Goal: Task Accomplishment & Management: Complete application form

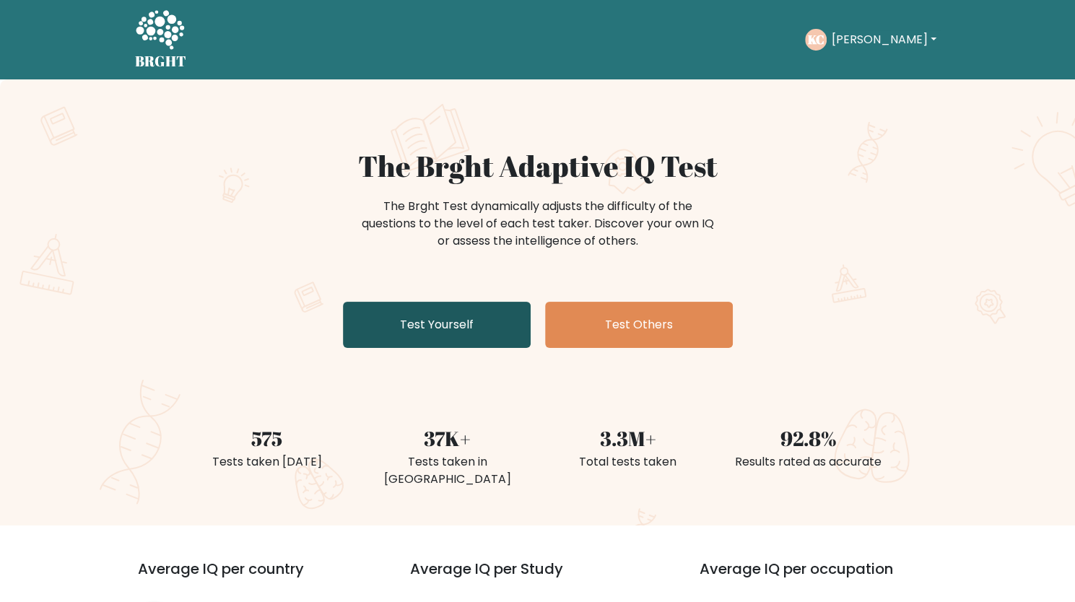
click at [393, 346] on link "Test Yourself" at bounding box center [437, 325] width 188 height 46
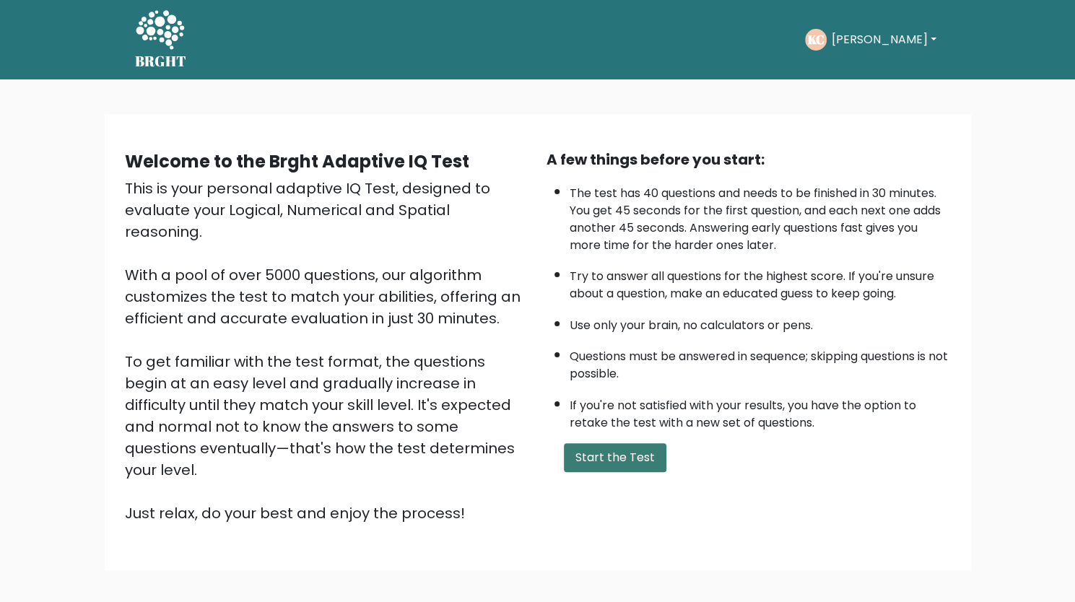
click at [633, 450] on button "Start the Test" at bounding box center [615, 457] width 103 height 29
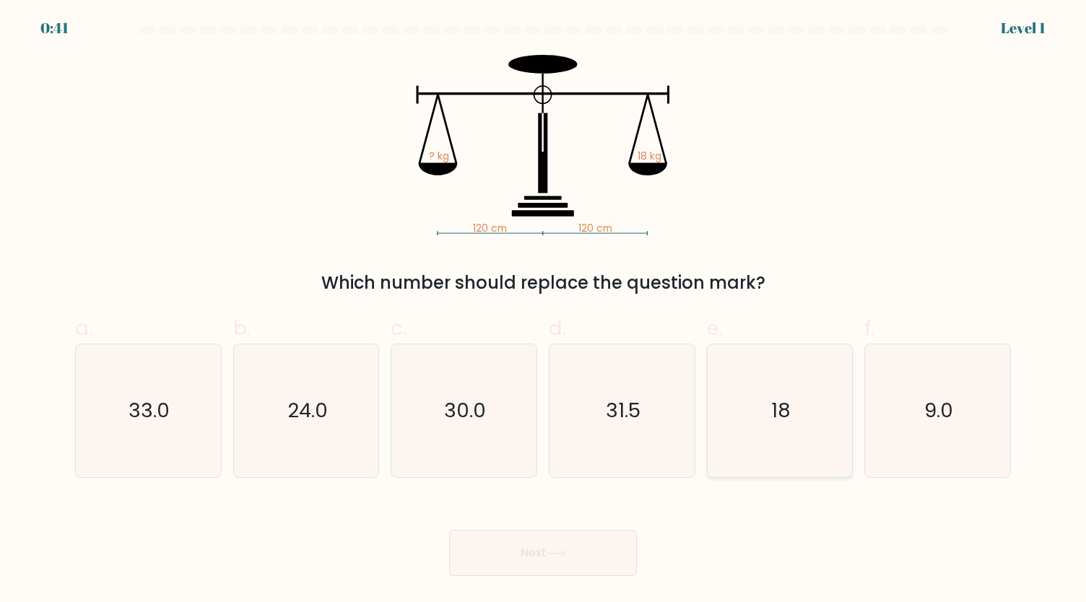
click at [802, 360] on icon "18" at bounding box center [779, 410] width 133 height 133
click at [544, 311] on input "e. 18" at bounding box center [543, 305] width 1 height 9
radio input "true"
click at [550, 576] on body "0:40 Level 1" at bounding box center [543, 301] width 1086 height 602
click at [539, 560] on button "Next" at bounding box center [543, 553] width 188 height 46
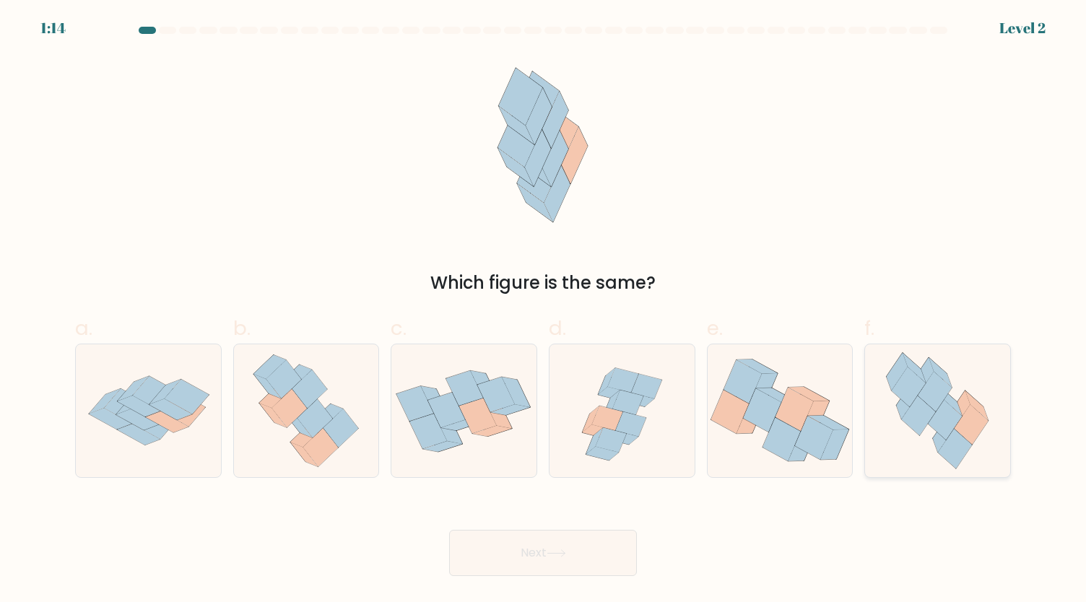
click at [926, 383] on icon at bounding box center [935, 391] width 34 height 40
click at [544, 311] on input "f." at bounding box center [543, 305] width 1 height 9
radio input "true"
click at [547, 563] on button "Next" at bounding box center [543, 553] width 188 height 46
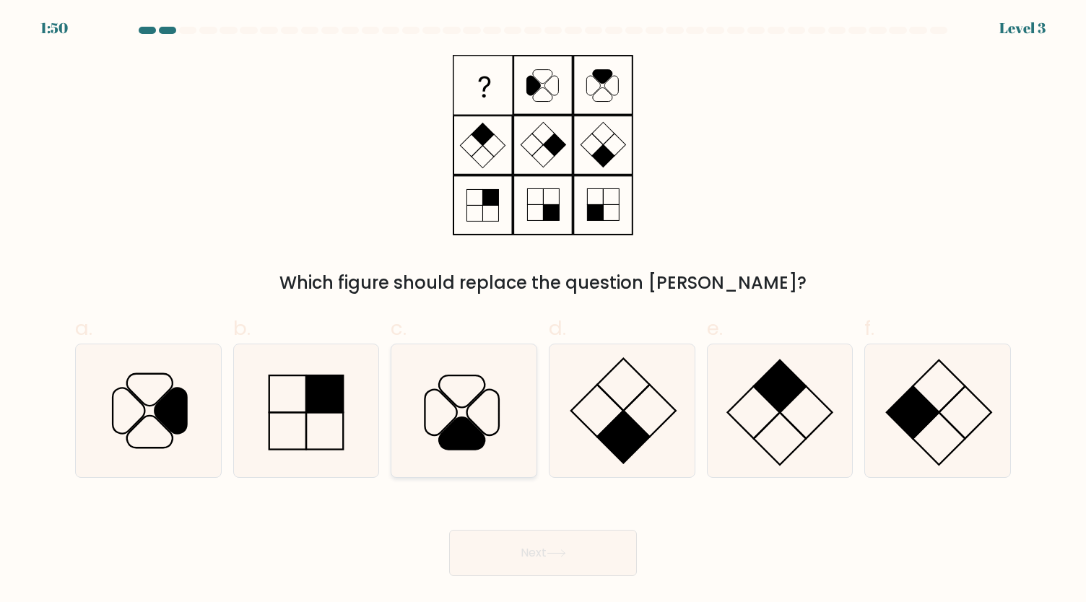
click at [472, 469] on icon at bounding box center [463, 410] width 133 height 133
click at [543, 311] on input "c." at bounding box center [543, 305] width 1 height 9
radio input "true"
click at [529, 550] on button "Next" at bounding box center [543, 553] width 188 height 46
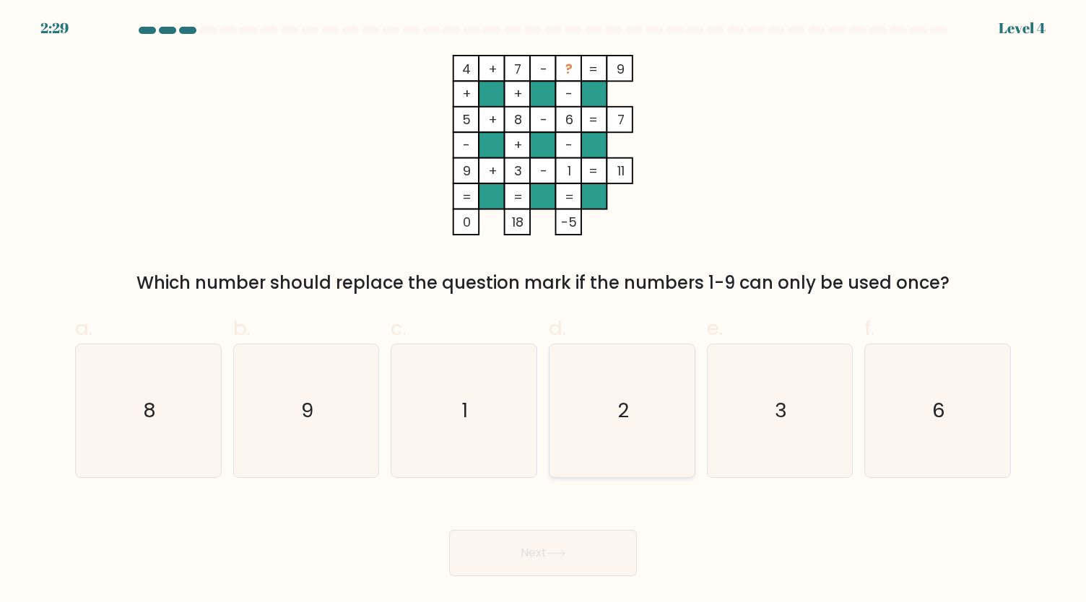
click at [607, 436] on icon "2" at bounding box center [621, 410] width 133 height 133
click at [544, 311] on input "d. 2" at bounding box center [543, 305] width 1 height 9
radio input "true"
click at [621, 545] on button "Next" at bounding box center [543, 553] width 188 height 46
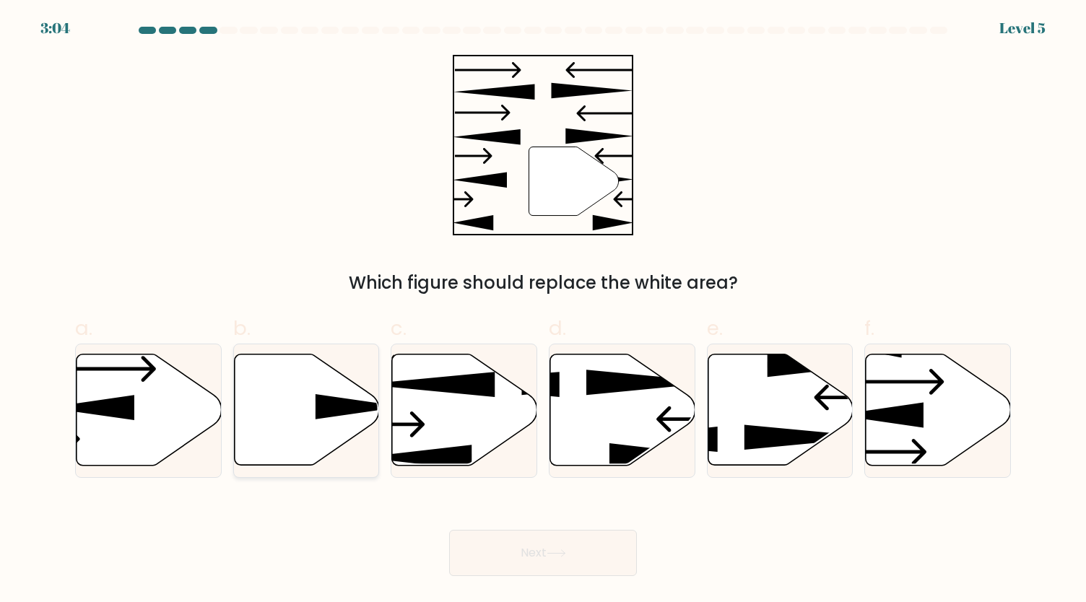
click at [277, 411] on icon at bounding box center [306, 410] width 145 height 111
click at [543, 311] on input "b." at bounding box center [543, 305] width 1 height 9
radio input "true"
click at [511, 555] on button "Next" at bounding box center [543, 553] width 188 height 46
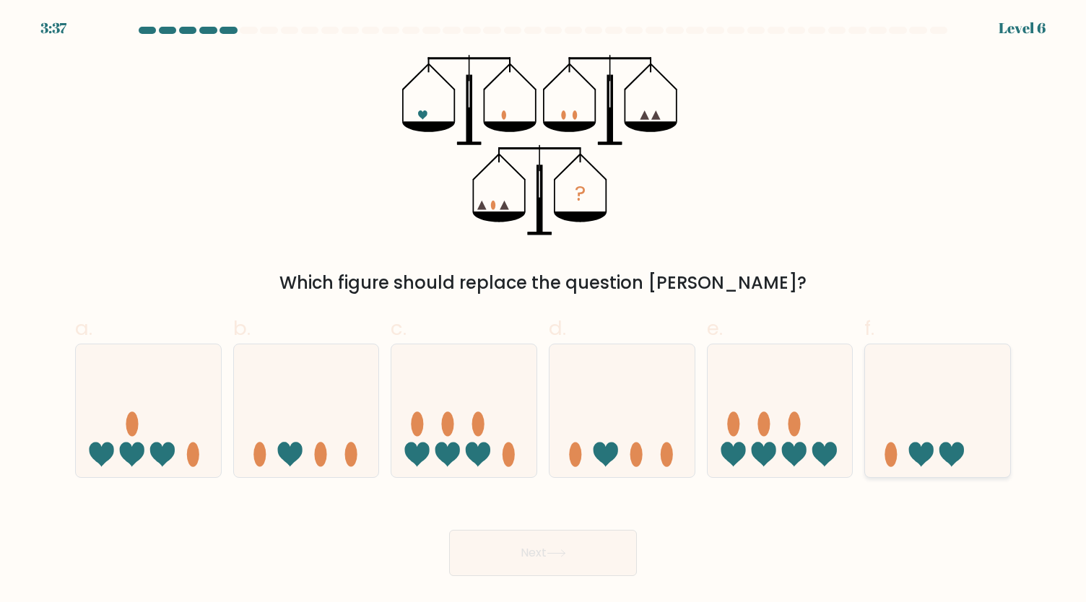
click at [921, 417] on icon at bounding box center [937, 411] width 145 height 120
click at [544, 311] on input "f." at bounding box center [543, 305] width 1 height 9
radio input "true"
click at [518, 551] on button "Next" at bounding box center [543, 553] width 188 height 46
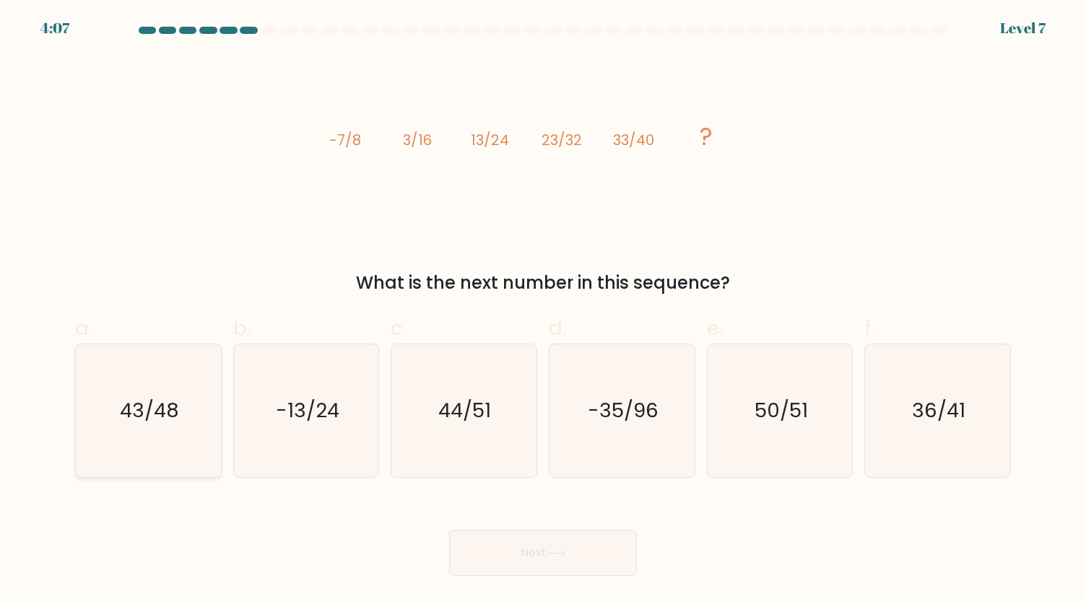
click at [186, 389] on icon "43/48" at bounding box center [148, 410] width 133 height 133
click at [543, 311] on input "a. 43/48" at bounding box center [543, 305] width 1 height 9
radio input "true"
click at [562, 566] on button "Next" at bounding box center [543, 553] width 188 height 46
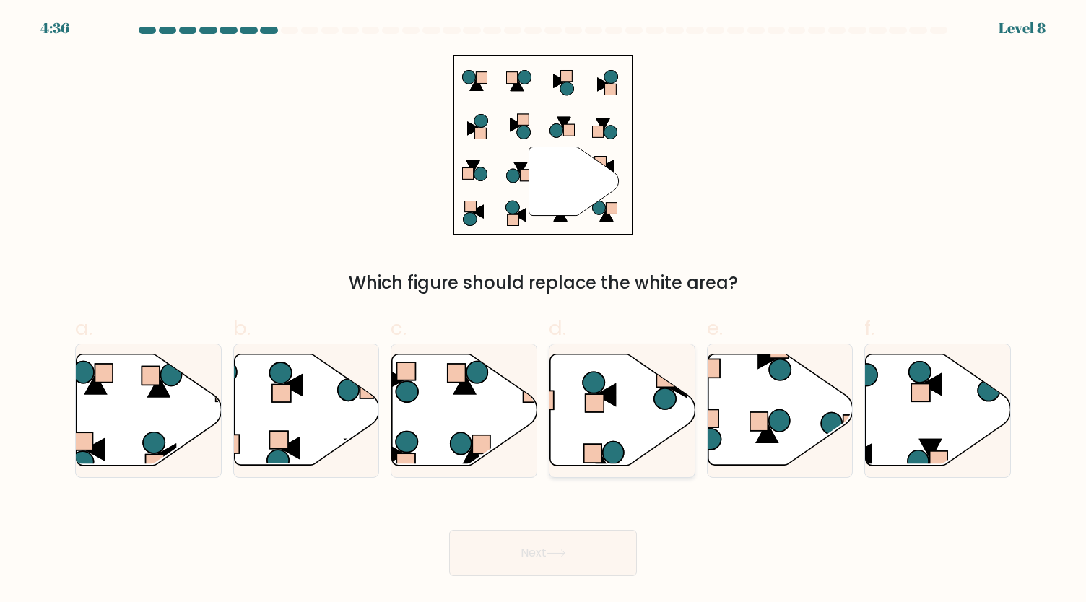
click at [570, 432] on icon at bounding box center [622, 410] width 145 height 111
click at [544, 311] on input "d." at bounding box center [543, 305] width 1 height 9
radio input "true"
click at [563, 554] on icon at bounding box center [555, 553] width 17 height 6
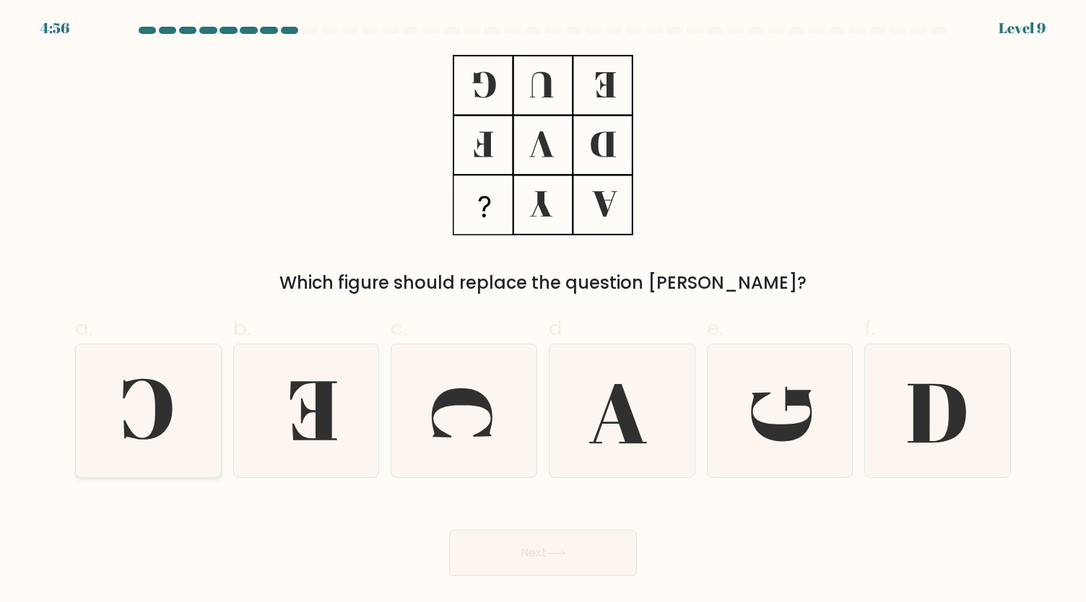
click at [205, 414] on icon at bounding box center [148, 410] width 133 height 133
click at [543, 311] on input "a." at bounding box center [543, 305] width 1 height 9
radio input "true"
click at [539, 550] on button "Next" at bounding box center [543, 553] width 188 height 46
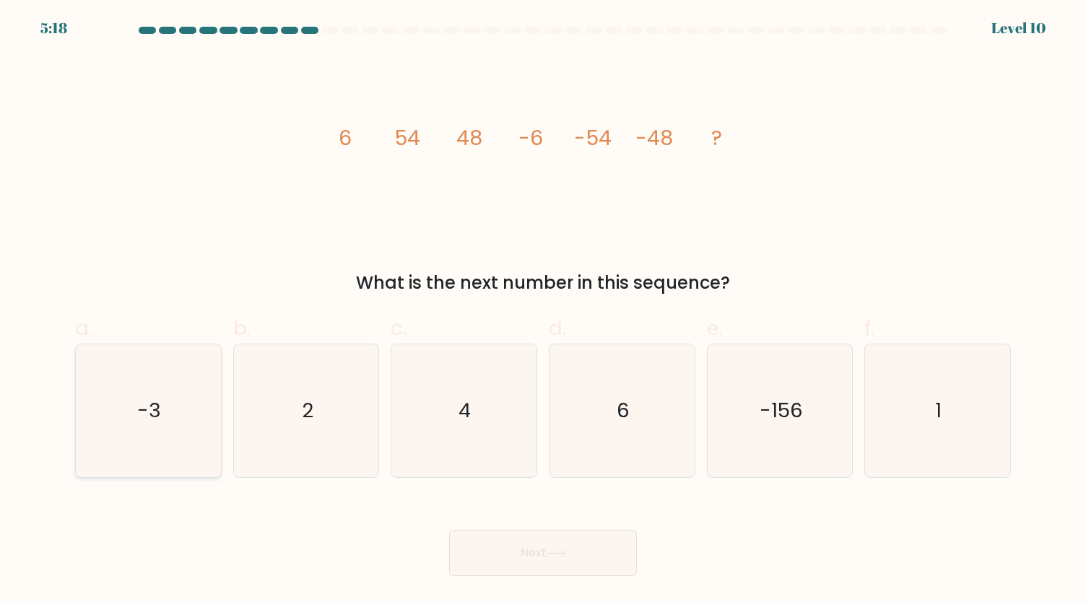
click at [159, 419] on text "-3" at bounding box center [150, 410] width 24 height 28
click at [543, 311] on input "a. -3" at bounding box center [543, 305] width 1 height 9
radio input "true"
click at [971, 378] on icon "1" at bounding box center [937, 410] width 133 height 133
click at [544, 311] on input "f. 1" at bounding box center [543, 305] width 1 height 9
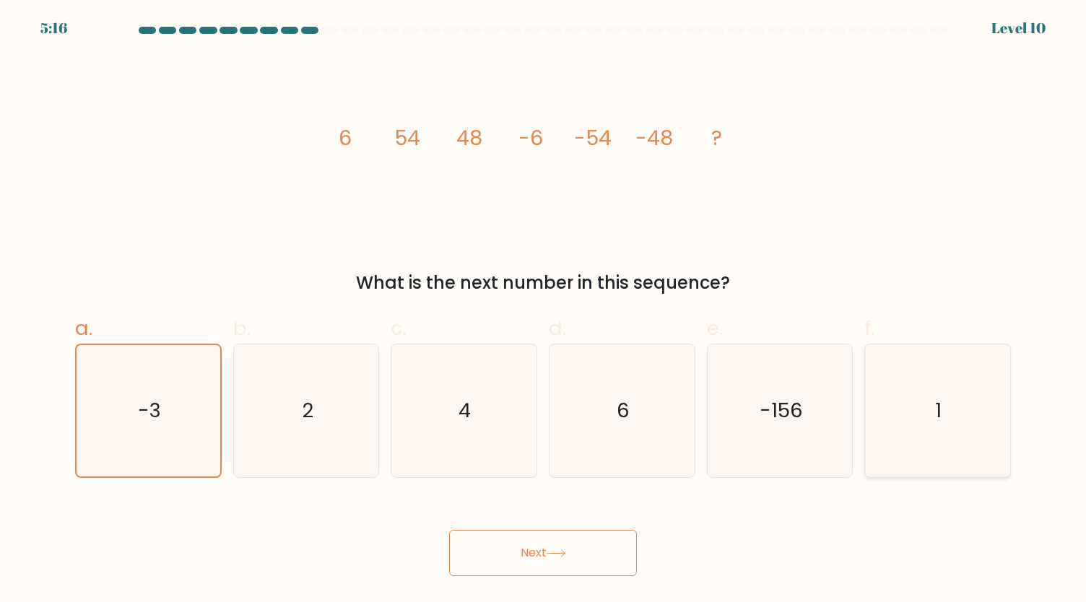
radio input "true"
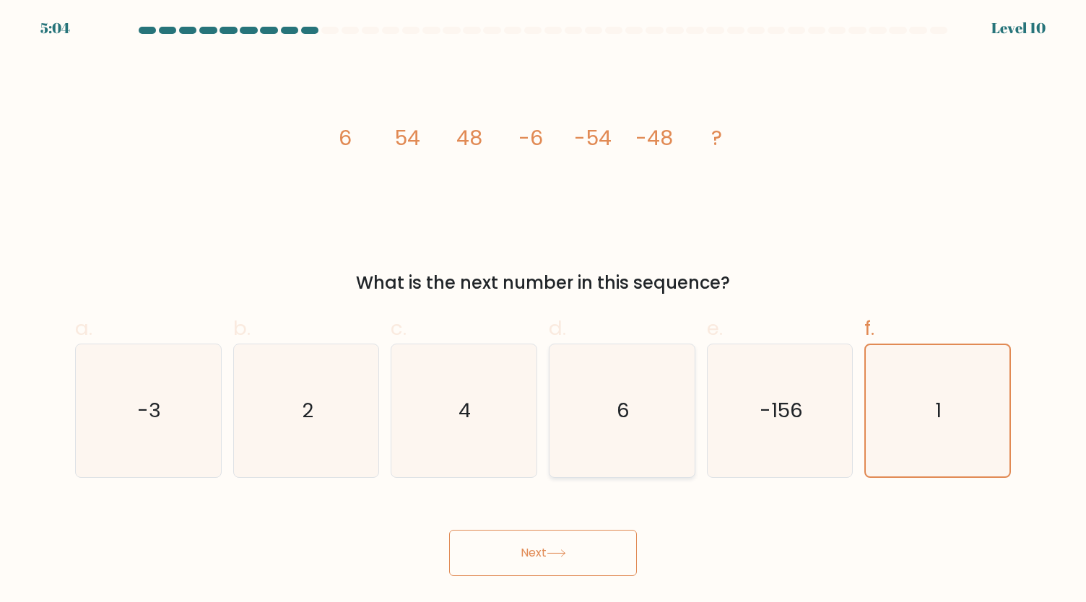
click at [593, 381] on icon "6" at bounding box center [621, 410] width 133 height 133
click at [544, 311] on input "d. 6" at bounding box center [543, 305] width 1 height 9
radio input "true"
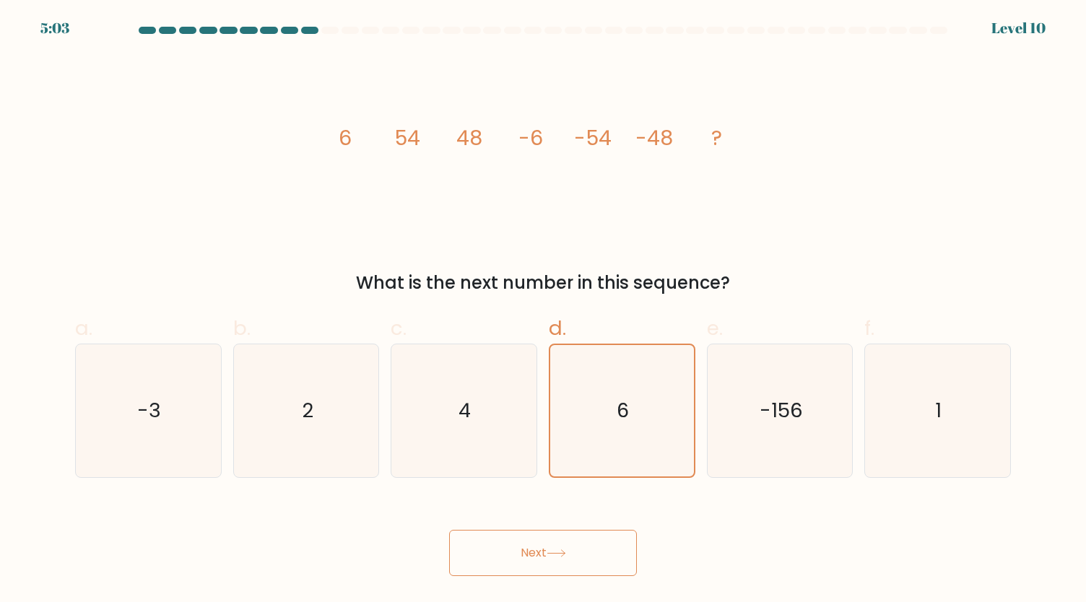
click at [547, 573] on button "Next" at bounding box center [543, 553] width 188 height 46
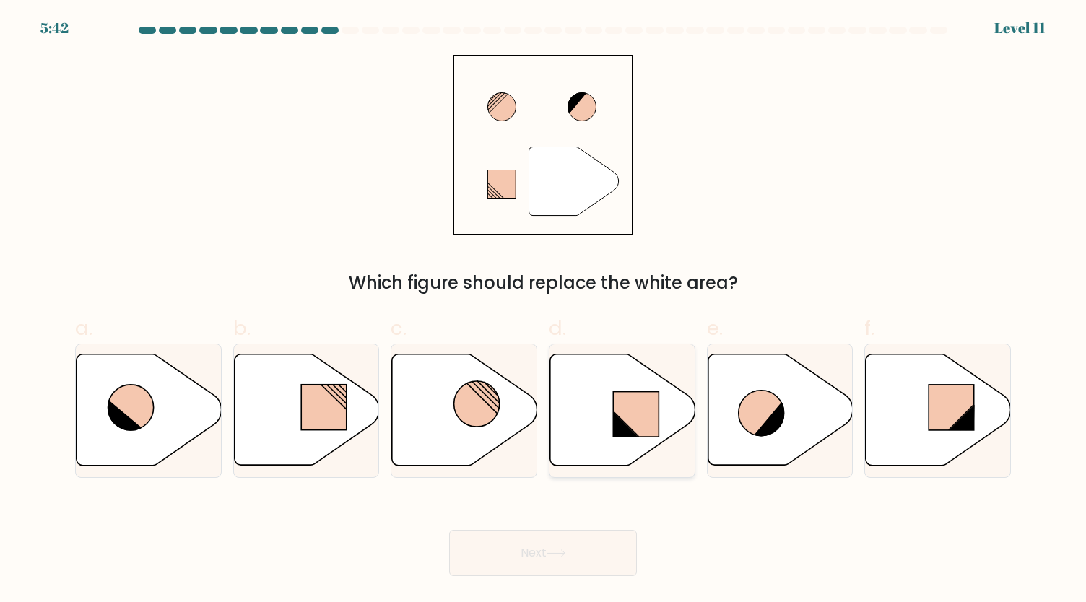
click at [624, 388] on icon at bounding box center [622, 410] width 145 height 111
click at [544, 311] on input "d." at bounding box center [543, 305] width 1 height 9
radio input "true"
click at [547, 559] on button "Next" at bounding box center [543, 553] width 188 height 46
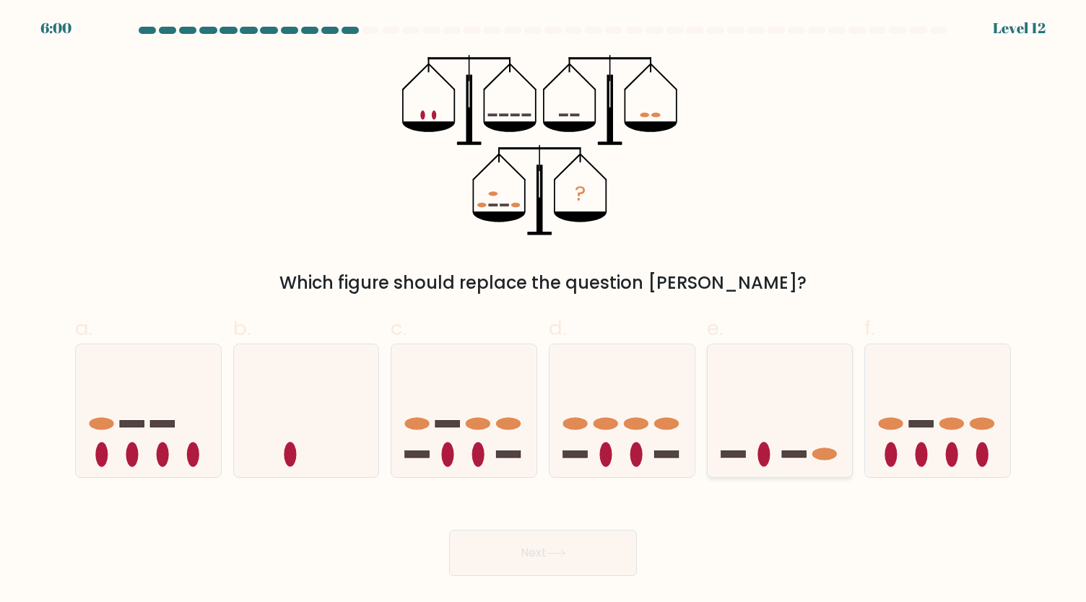
click at [755, 434] on icon at bounding box center [780, 411] width 145 height 120
click at [544, 311] on input "e." at bounding box center [543, 305] width 1 height 9
radio input "true"
click at [577, 550] on button "Next" at bounding box center [543, 553] width 188 height 46
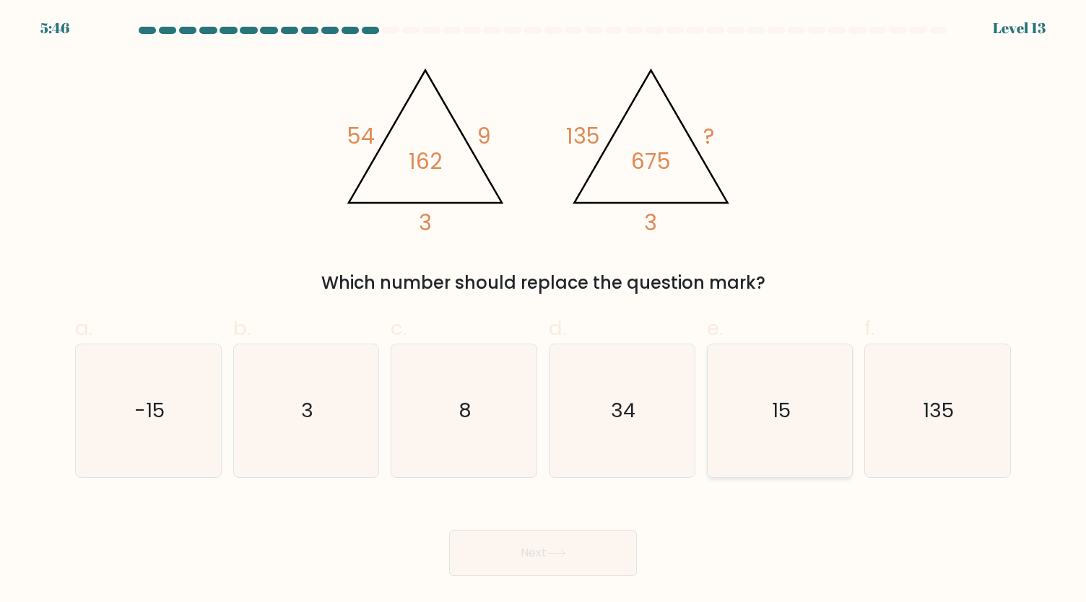
click at [746, 429] on icon "15" at bounding box center [779, 410] width 133 height 133
click at [544, 311] on input "e. 15" at bounding box center [543, 305] width 1 height 9
radio input "true"
click at [545, 557] on button "Next" at bounding box center [543, 553] width 188 height 46
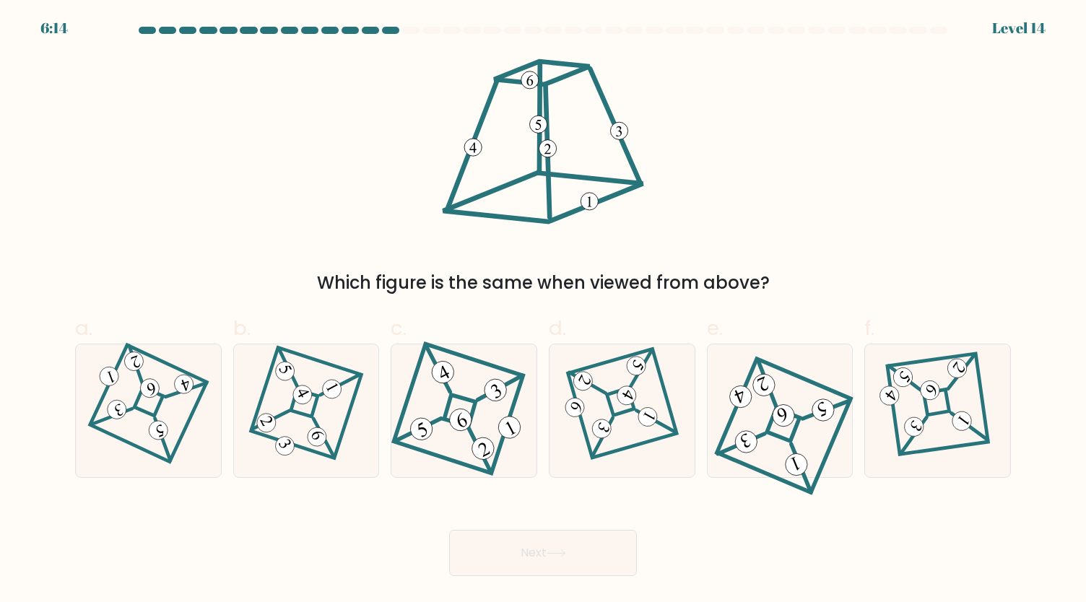
click at [62, 398] on form at bounding box center [543, 302] width 1086 height 550
click at [157, 386] on 871 at bounding box center [150, 388] width 24 height 24
click at [543, 311] on input "a." at bounding box center [543, 305] width 1 height 9
radio input "true"
click at [560, 547] on button "Next" at bounding box center [543, 553] width 188 height 46
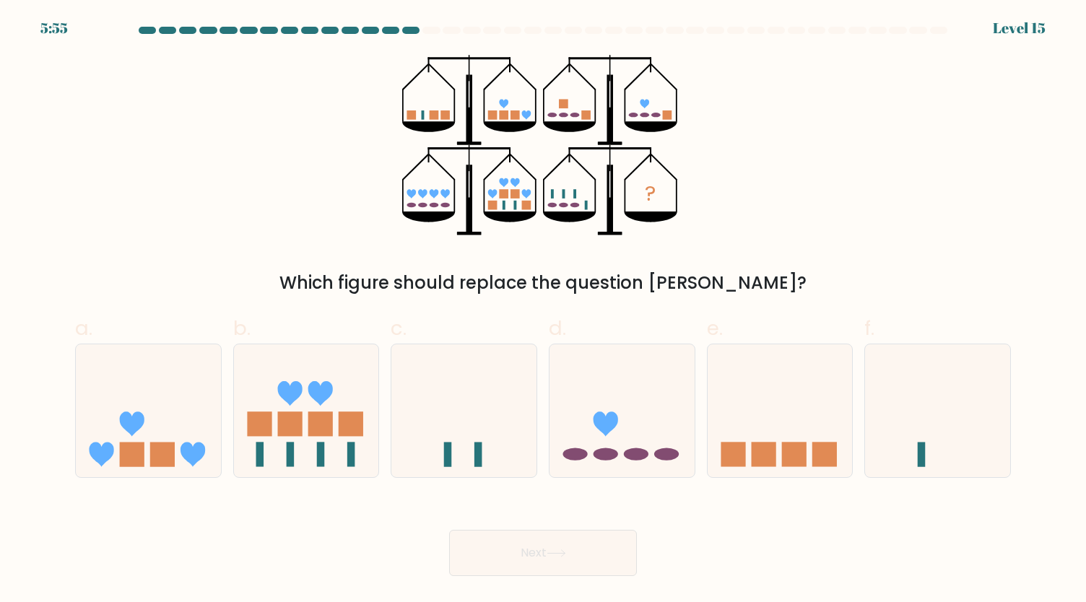
click at [607, 179] on icon "?" at bounding box center [543, 145] width 282 height 181
click at [303, 456] on icon at bounding box center [306, 411] width 145 height 120
click at [543, 311] on input "b." at bounding box center [543, 305] width 1 height 9
radio input "true"
click at [560, 552] on icon at bounding box center [556, 554] width 19 height 8
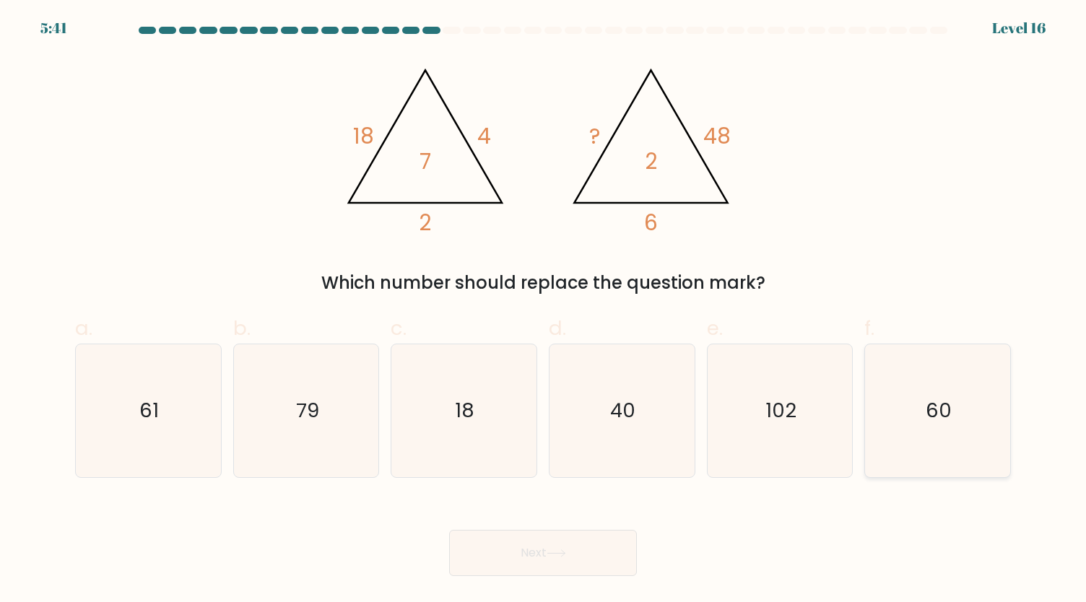
click at [936, 384] on icon "60" at bounding box center [937, 410] width 133 height 133
click at [544, 311] on input "f. 60" at bounding box center [543, 305] width 1 height 9
radio input "true"
click at [566, 550] on icon at bounding box center [556, 554] width 19 height 8
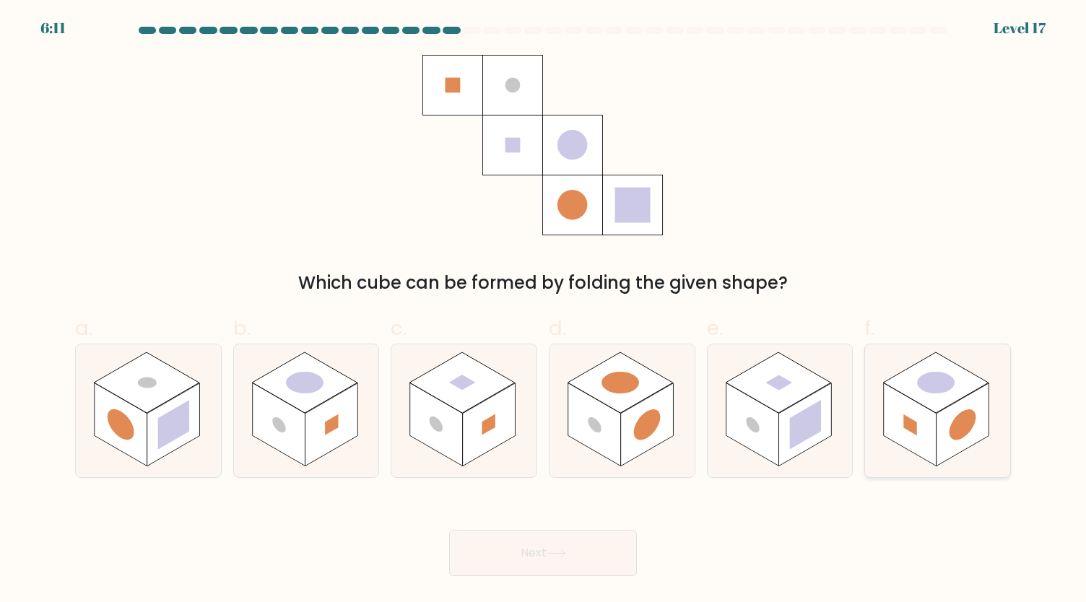
click at [934, 349] on icon at bounding box center [937, 410] width 145 height 133
click at [544, 311] on input "f." at bounding box center [543, 305] width 1 height 9
radio input "true"
click at [606, 563] on button "Next" at bounding box center [543, 553] width 188 height 46
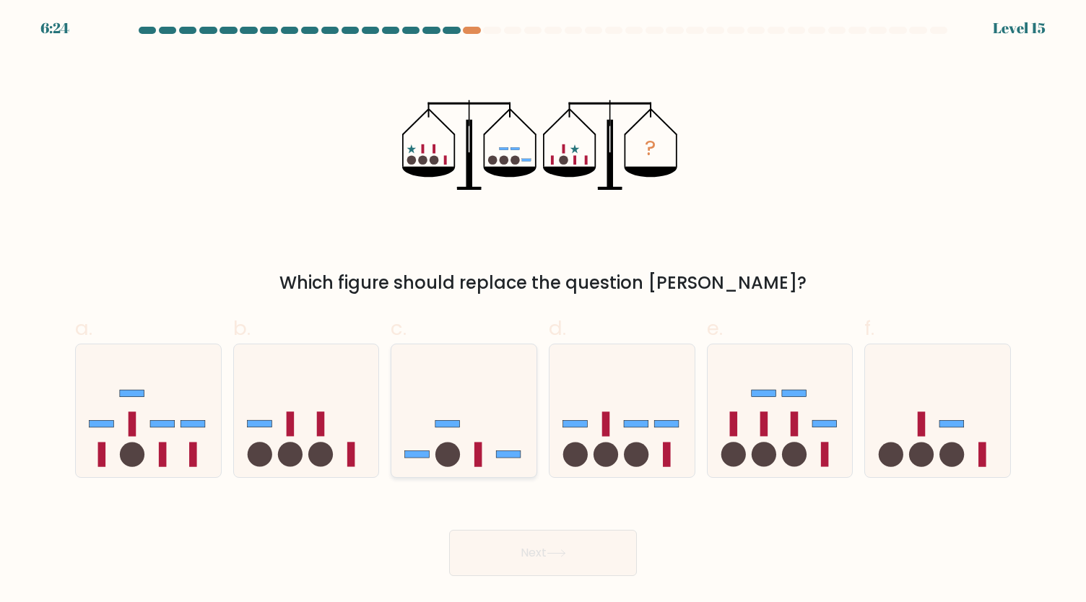
click at [470, 443] on icon at bounding box center [463, 411] width 145 height 120
click at [543, 311] on input "c." at bounding box center [543, 305] width 1 height 9
radio input "true"
click at [568, 547] on button "Next" at bounding box center [543, 553] width 188 height 46
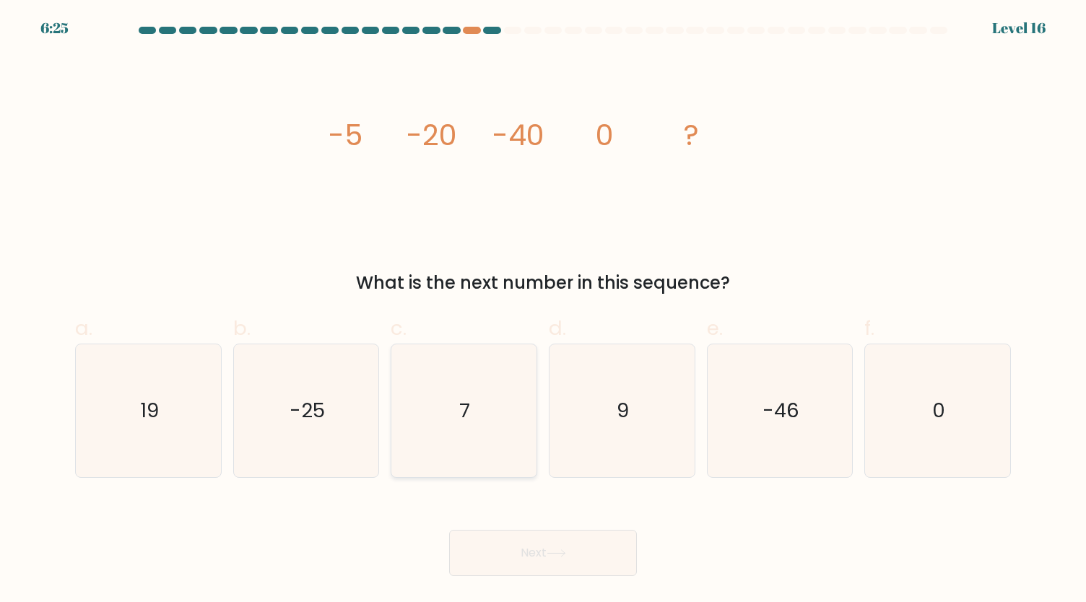
click at [459, 375] on icon "7" at bounding box center [463, 410] width 133 height 133
click at [543, 311] on input "c. 7" at bounding box center [543, 305] width 1 height 9
radio input "true"
click at [578, 449] on icon "9" at bounding box center [621, 410] width 133 height 133
click at [544, 311] on input "d. 9" at bounding box center [543, 305] width 1 height 9
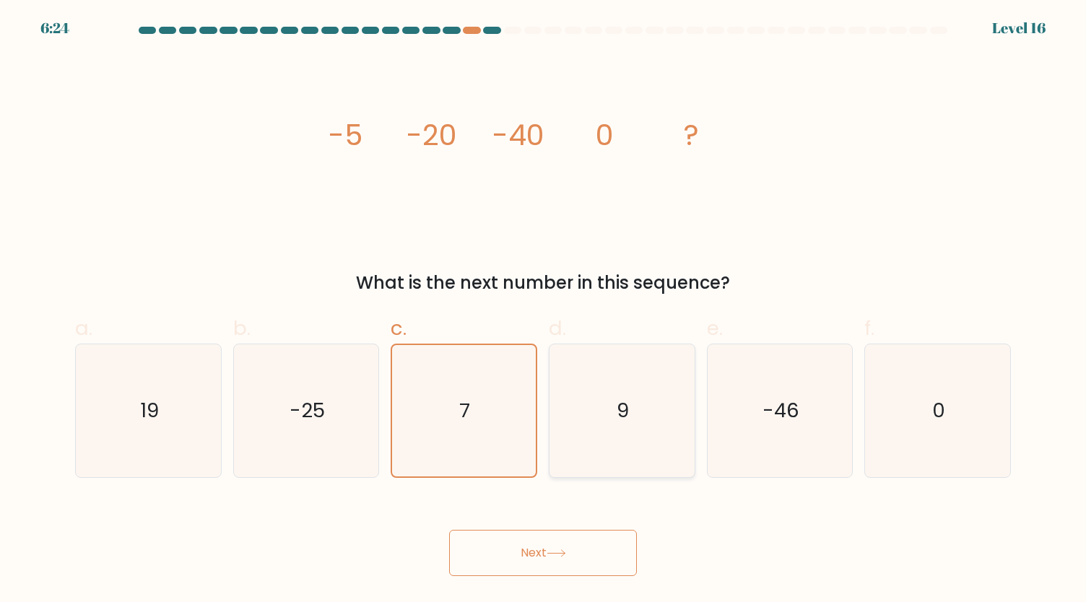
radio input "true"
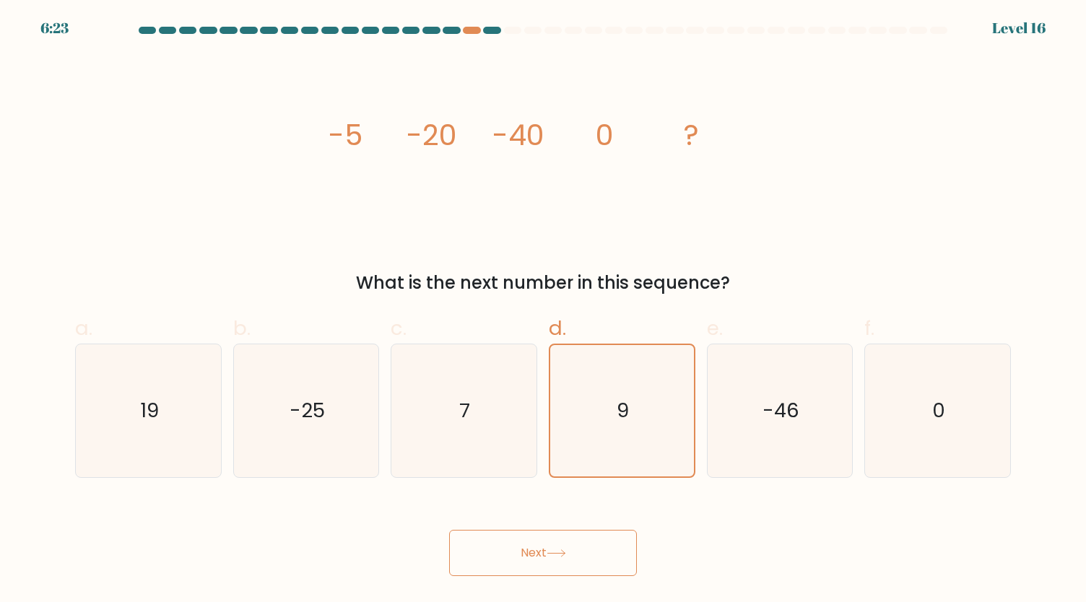
click at [557, 544] on button "Next" at bounding box center [543, 553] width 188 height 46
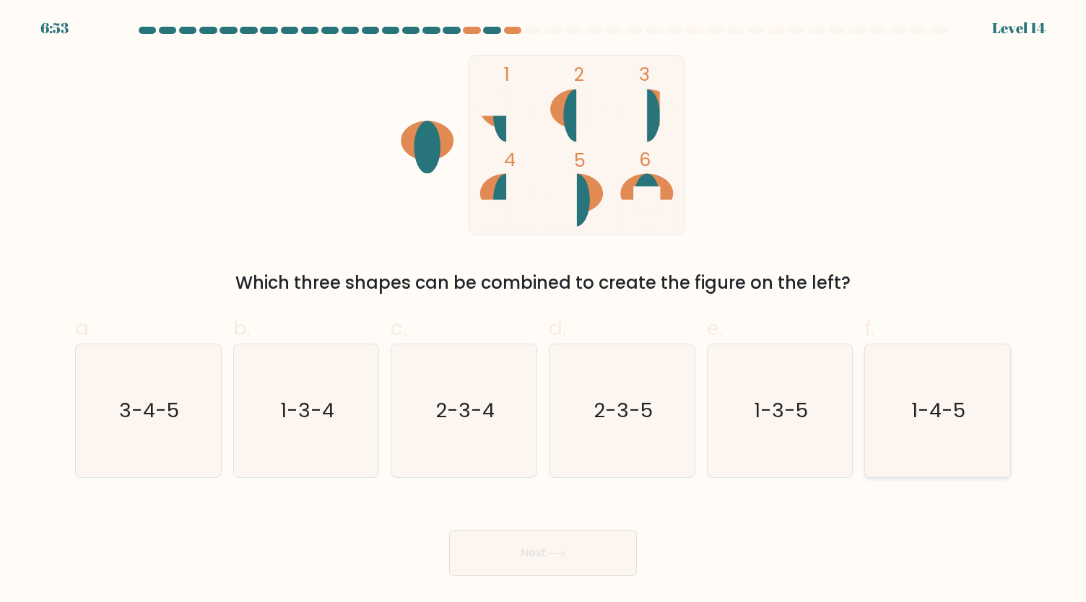
click at [907, 386] on icon "1-4-5" at bounding box center [937, 410] width 133 height 133
click at [544, 311] on input "f. 1-4-5" at bounding box center [543, 305] width 1 height 9
radio input "true"
click at [605, 563] on button "Next" at bounding box center [543, 553] width 188 height 46
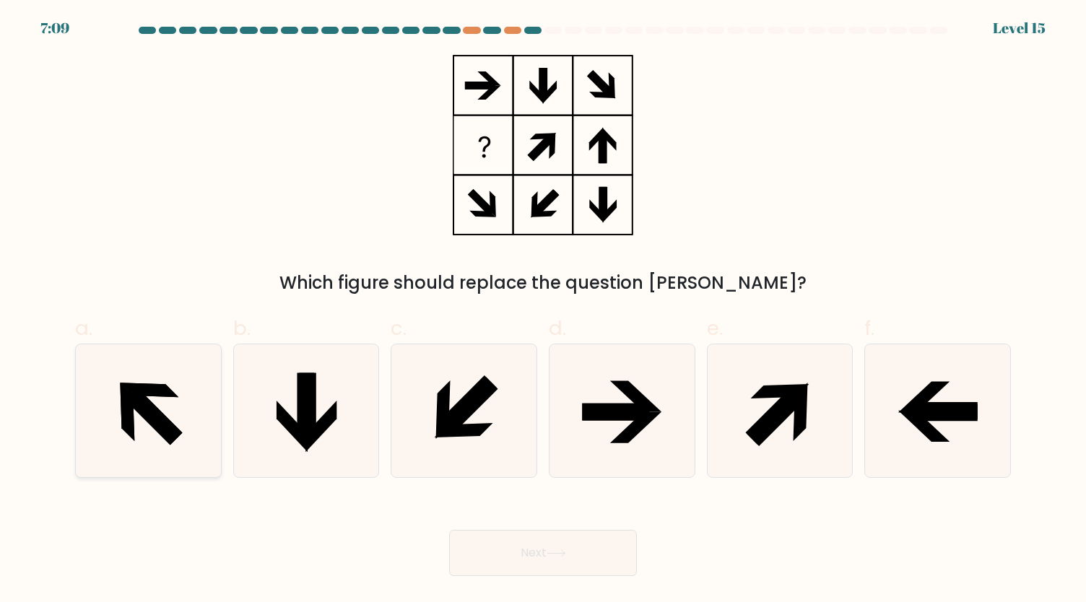
click at [133, 381] on icon at bounding box center [148, 410] width 133 height 133
click at [543, 311] on input "a." at bounding box center [543, 305] width 1 height 9
radio input "true"
click at [520, 563] on button "Next" at bounding box center [543, 553] width 188 height 46
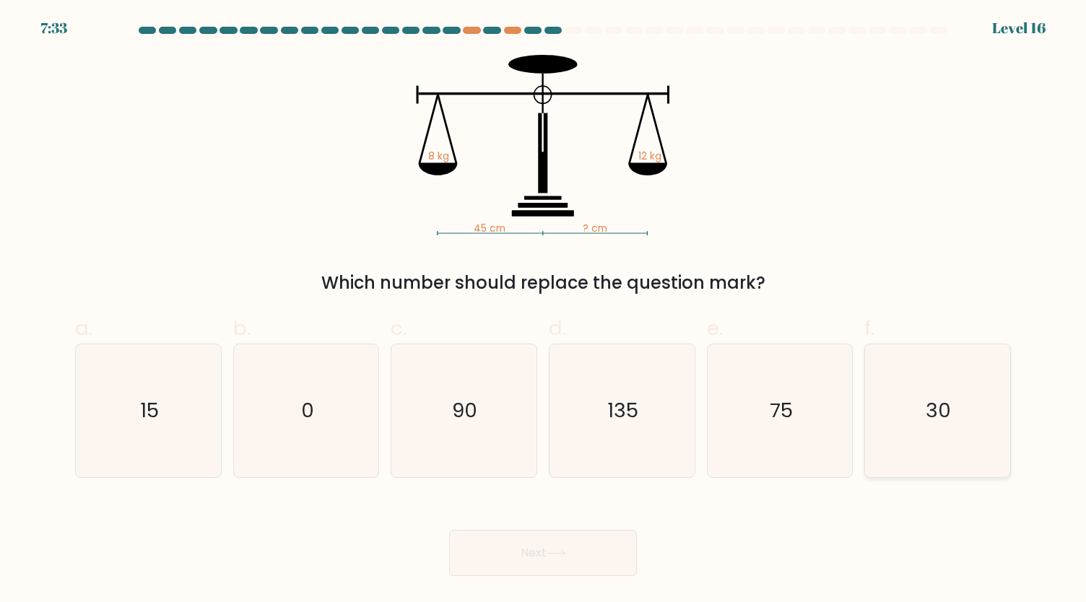
click at [952, 388] on icon "30" at bounding box center [937, 410] width 133 height 133
click at [544, 311] on input "f. 30" at bounding box center [543, 305] width 1 height 9
radio input "true"
click at [578, 550] on button "Next" at bounding box center [543, 553] width 188 height 46
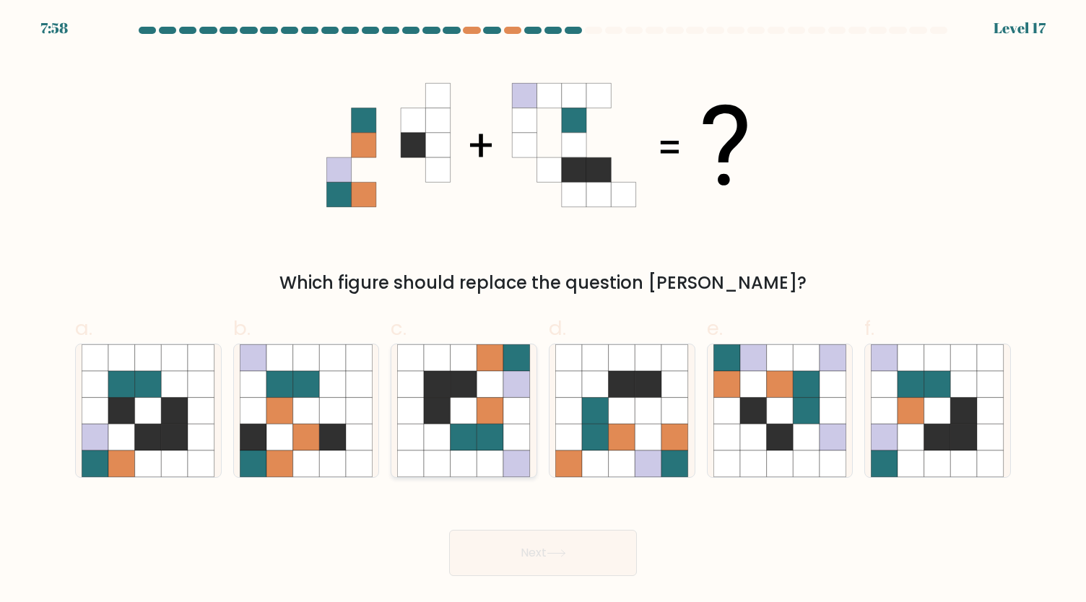
click at [537, 369] on div at bounding box center [464, 411] width 147 height 134
click at [543, 311] on input "c." at bounding box center [543, 305] width 1 height 9
radio input "true"
click at [530, 565] on button "Next" at bounding box center [543, 553] width 188 height 46
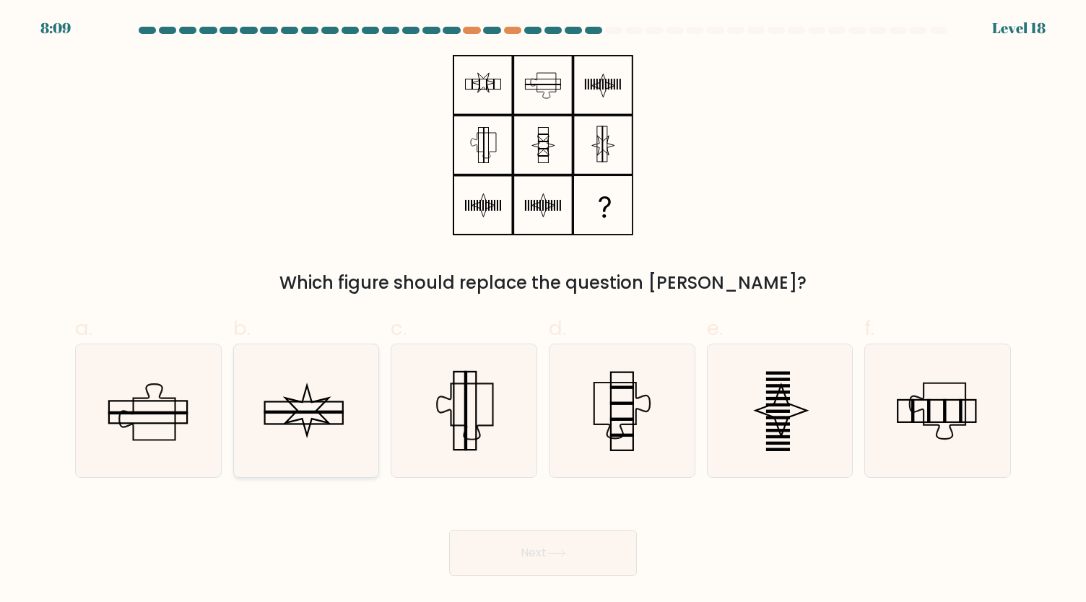
click at [337, 402] on rect at bounding box center [303, 412] width 78 height 22
click at [543, 311] on input "b." at bounding box center [543, 305] width 1 height 9
radio input "true"
click at [609, 560] on button "Next" at bounding box center [543, 553] width 188 height 46
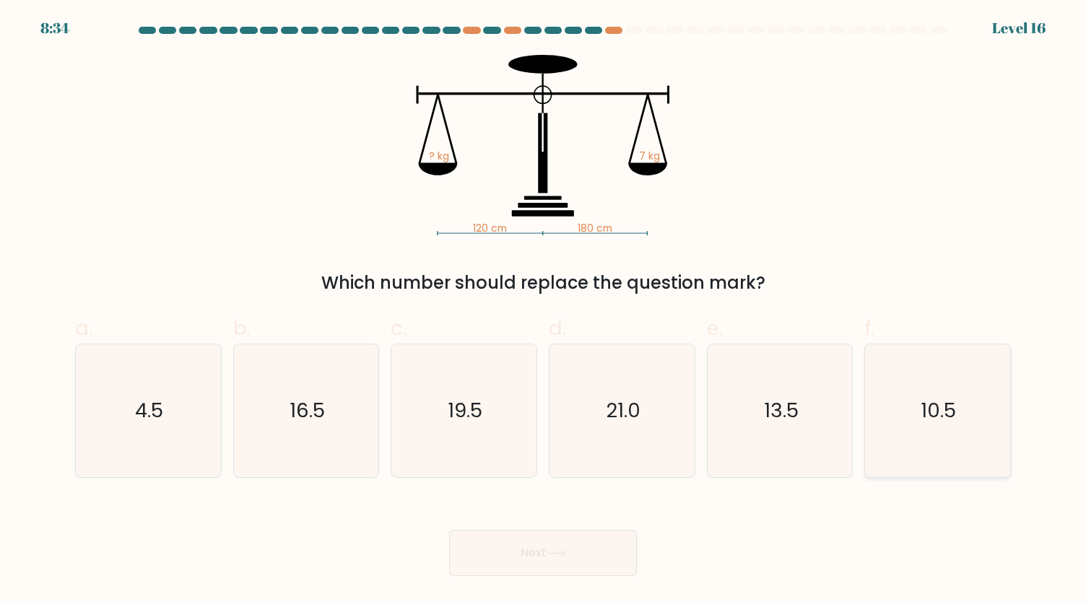
click at [904, 381] on icon "10.5" at bounding box center [937, 410] width 133 height 133
click at [544, 311] on input "f. 10.5" at bounding box center [543, 305] width 1 height 9
radio input "true"
click at [617, 547] on button "Next" at bounding box center [543, 553] width 188 height 46
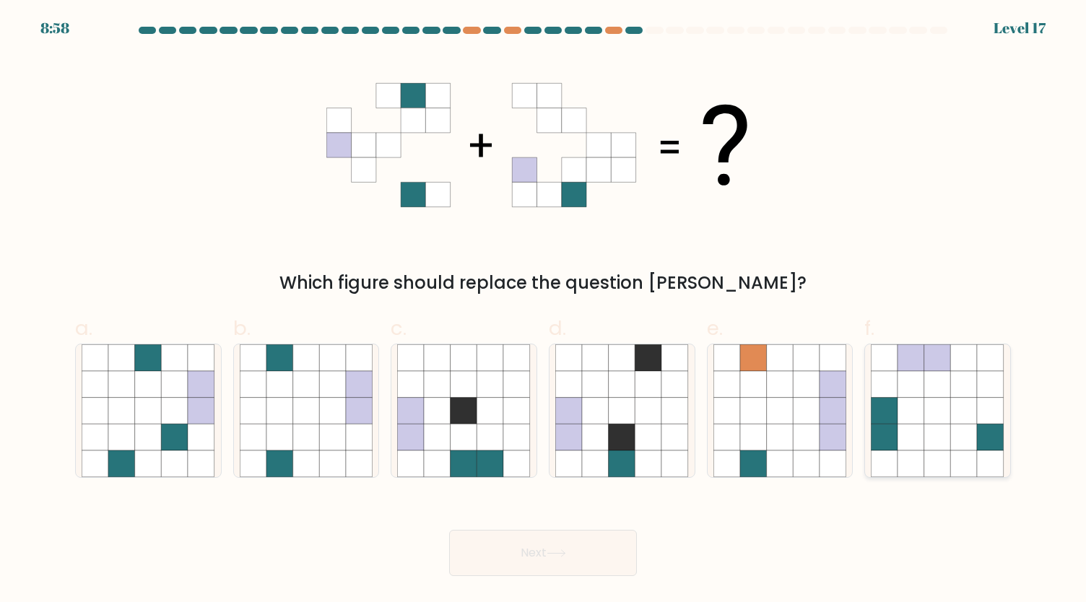
click at [894, 460] on icon at bounding box center [885, 464] width 27 height 27
click at [544, 311] on input "f." at bounding box center [543, 305] width 1 height 9
radio input "true"
click at [514, 548] on button "Next" at bounding box center [543, 553] width 188 height 46
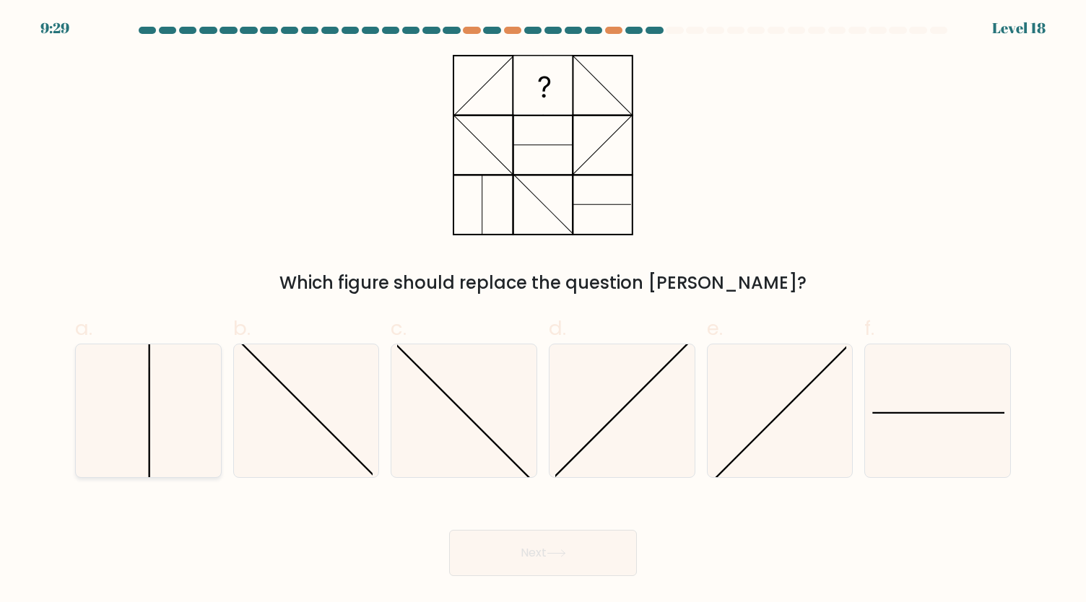
click at [175, 433] on icon at bounding box center [148, 410] width 133 height 133
click at [543, 311] on input "a." at bounding box center [543, 305] width 1 height 9
radio input "true"
click at [478, 566] on button "Next" at bounding box center [543, 553] width 188 height 46
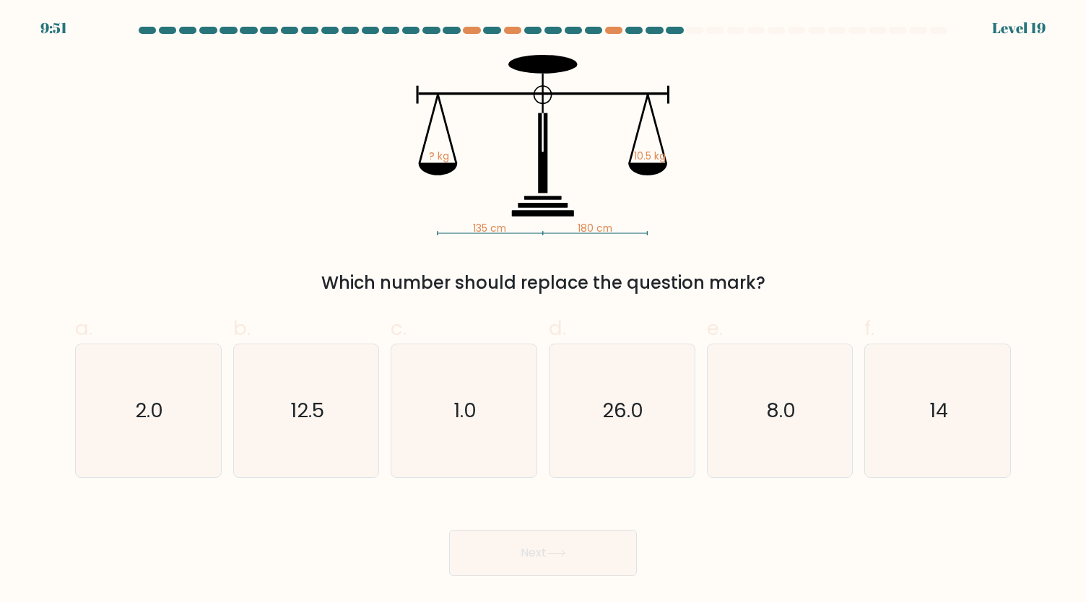
click at [226, 394] on div "a. 2.0" at bounding box center [148, 395] width 158 height 165
click at [295, 399] on text "12.5" at bounding box center [307, 410] width 34 height 28
click at [543, 311] on input "b. 12.5" at bounding box center [543, 305] width 1 height 9
radio input "true"
click at [571, 552] on button "Next" at bounding box center [543, 553] width 188 height 46
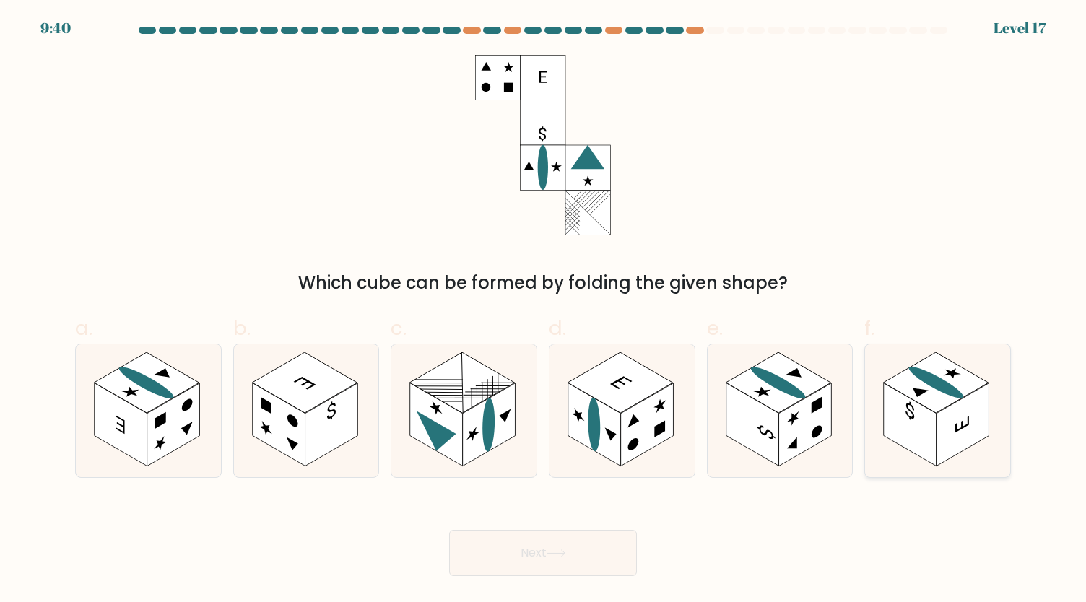
click at [920, 427] on rect at bounding box center [910, 424] width 53 height 83
click at [544, 311] on input "f." at bounding box center [543, 305] width 1 height 9
radio input "true"
click at [822, 424] on rect at bounding box center [804, 424] width 53 height 83
click at [544, 311] on input "e." at bounding box center [543, 305] width 1 height 9
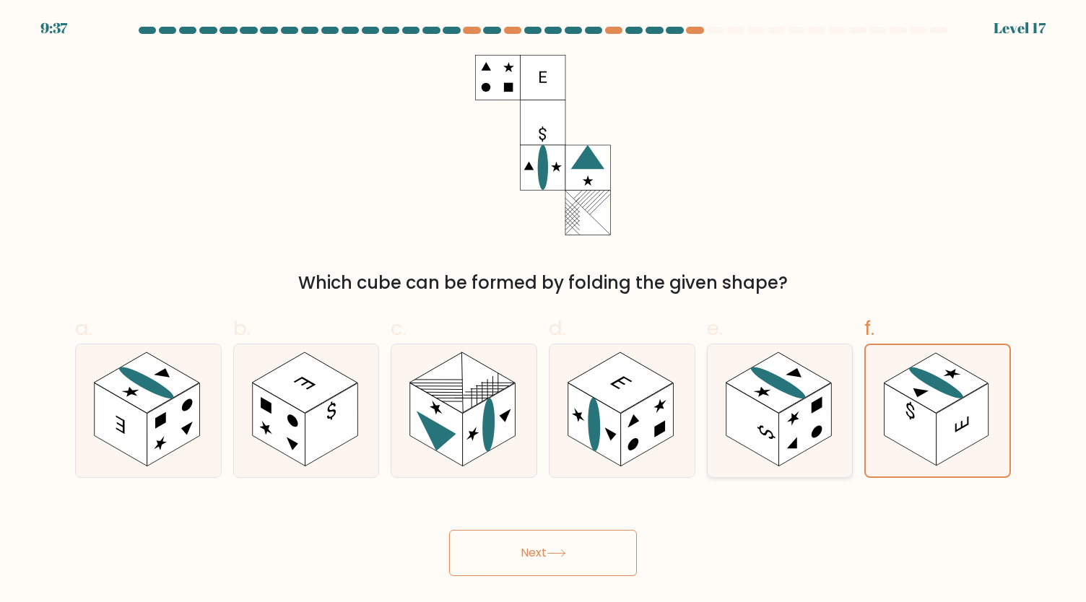
radio input "true"
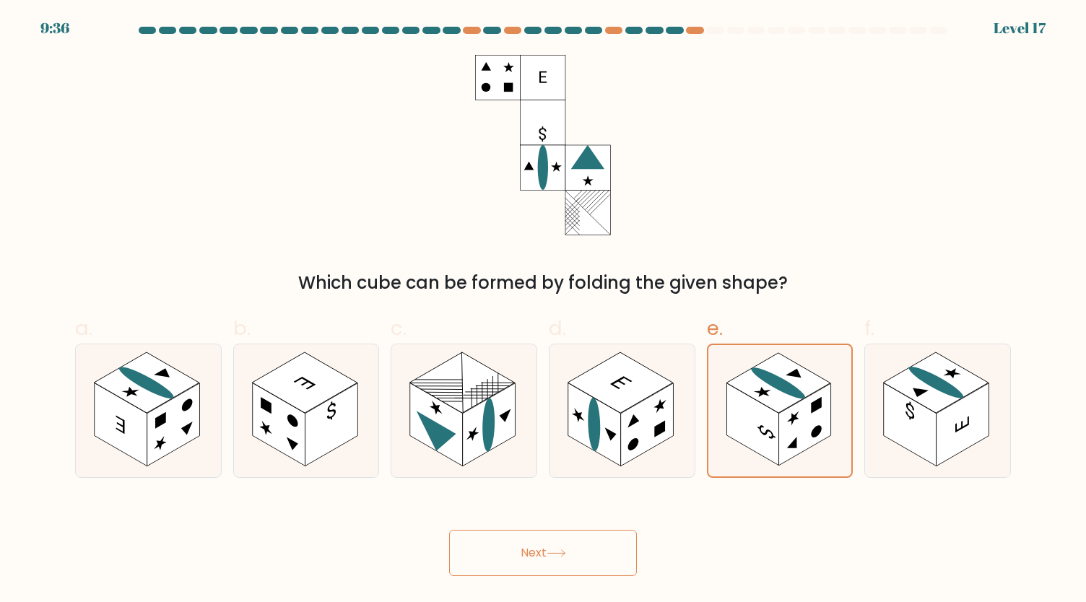
click at [604, 535] on button "Next" at bounding box center [543, 553] width 188 height 46
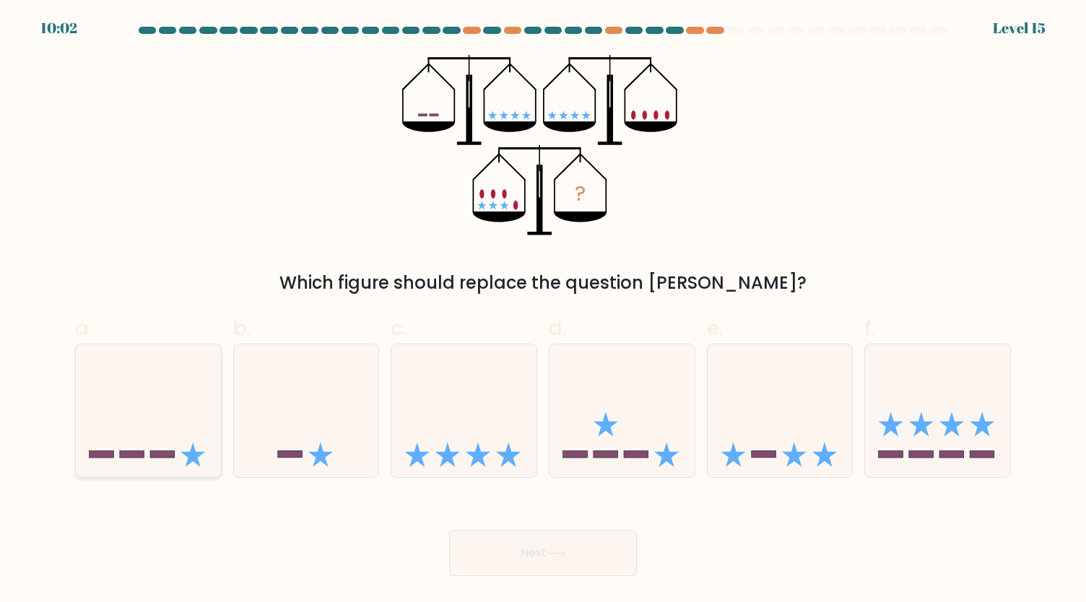
click at [128, 443] on icon at bounding box center [148, 411] width 145 height 120
click at [543, 311] on input "a." at bounding box center [543, 305] width 1 height 9
radio input "true"
click at [481, 564] on button "Next" at bounding box center [543, 553] width 188 height 46
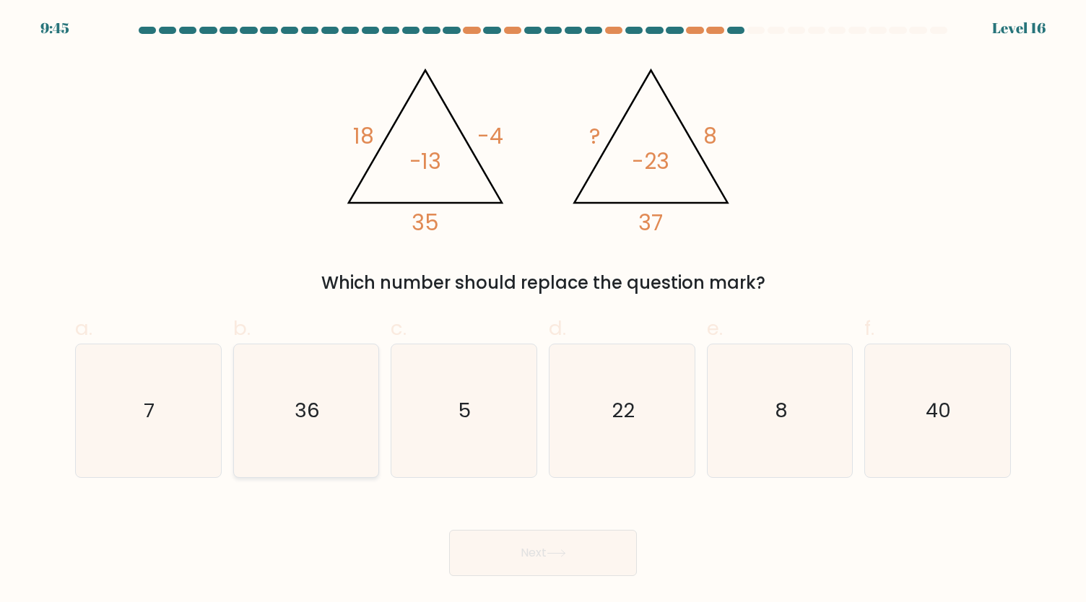
click at [343, 388] on icon "36" at bounding box center [306, 410] width 133 height 133
click at [543, 311] on input "b. 36" at bounding box center [543, 305] width 1 height 9
radio input "true"
click at [500, 565] on button "Next" at bounding box center [543, 553] width 188 height 46
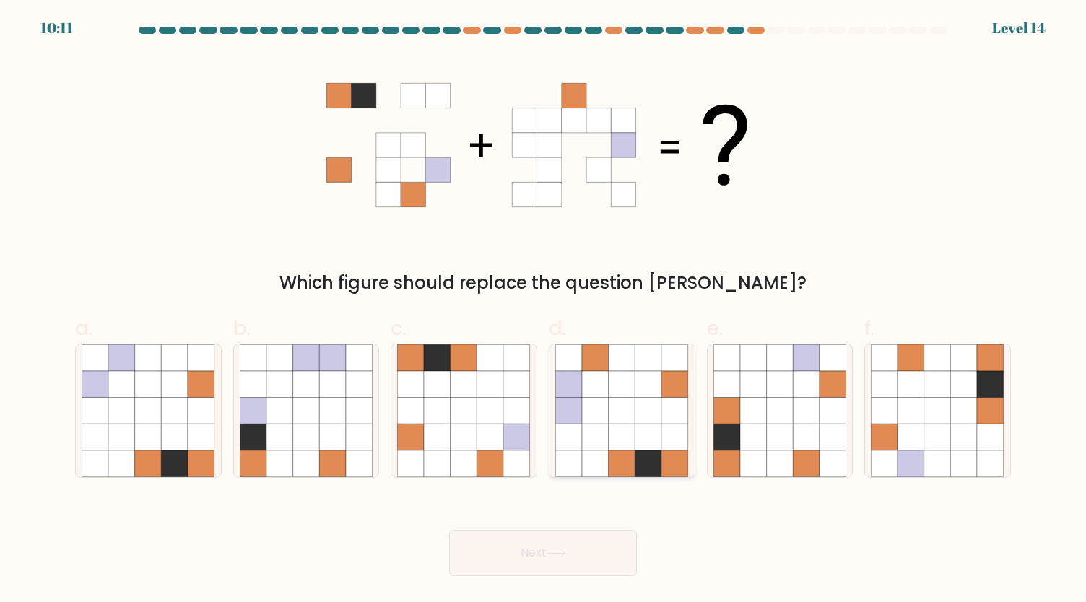
click at [621, 416] on icon at bounding box center [622, 410] width 27 height 27
click at [544, 311] on input "d." at bounding box center [543, 305] width 1 height 9
radio input "true"
click at [550, 568] on button "Next" at bounding box center [543, 553] width 188 height 46
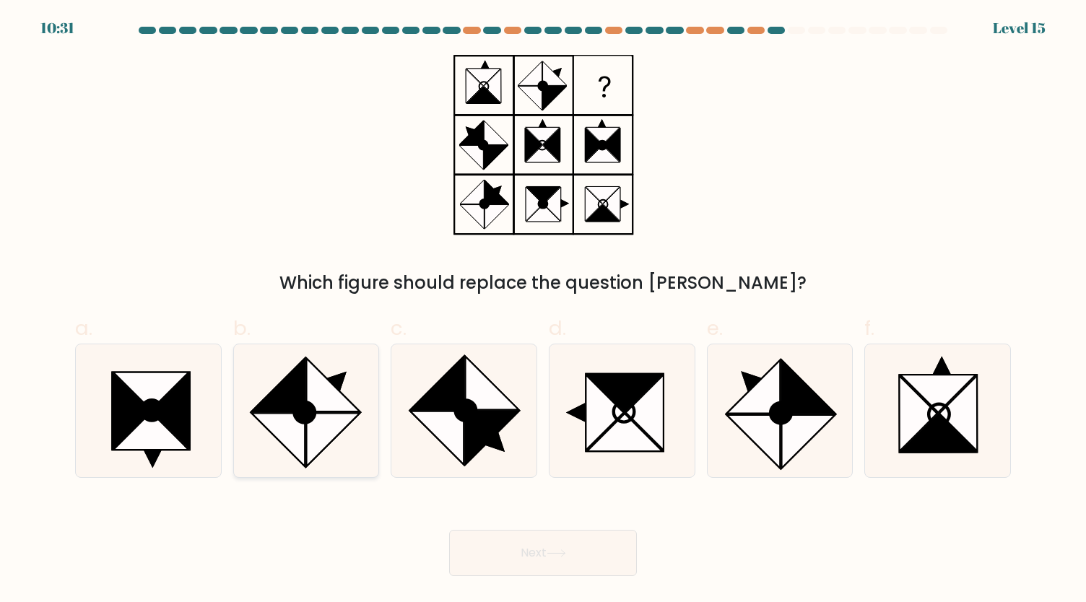
click at [305, 404] on circle at bounding box center [304, 412] width 29 height 29
click at [543, 311] on input "b." at bounding box center [543, 305] width 1 height 9
radio input "true"
click at [528, 550] on button "Next" at bounding box center [543, 553] width 188 height 46
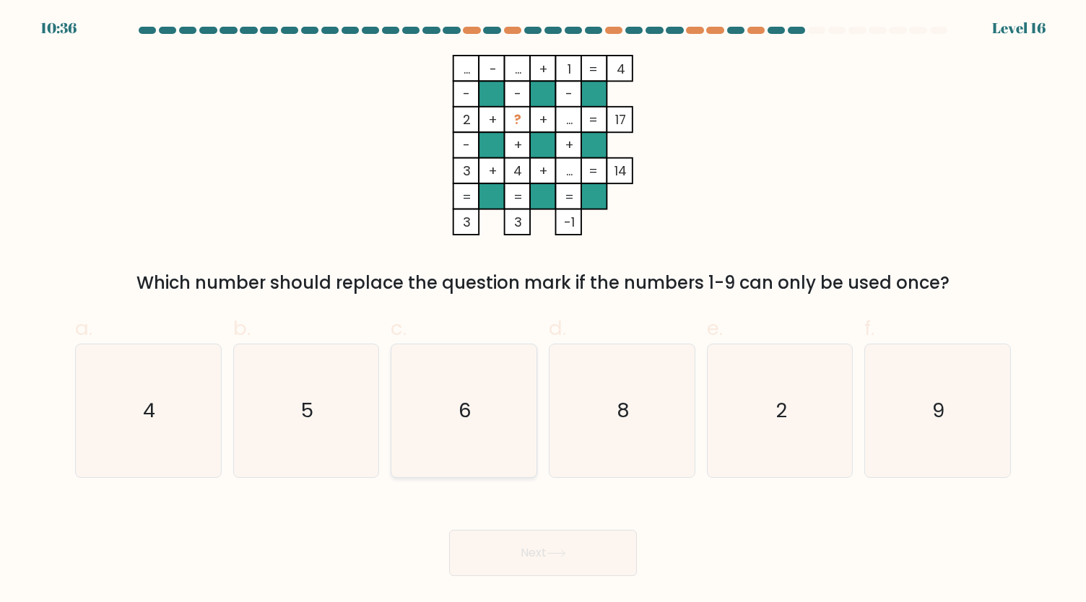
click at [510, 355] on icon "6" at bounding box center [463, 410] width 133 height 133
click at [543, 311] on input "c. 6" at bounding box center [543, 305] width 1 height 9
radio input "true"
click at [547, 540] on button "Next" at bounding box center [543, 553] width 188 height 46
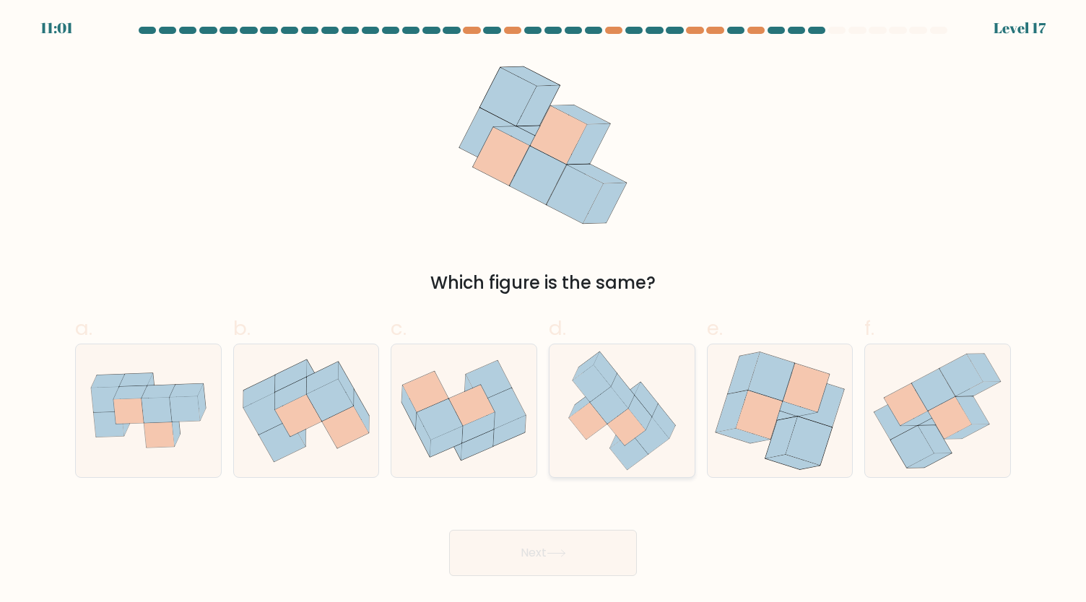
click at [661, 435] on icon at bounding box center [650, 435] width 38 height 37
click at [544, 311] on input "d." at bounding box center [543, 305] width 1 height 9
radio input "true"
click at [598, 561] on button "Next" at bounding box center [543, 553] width 188 height 46
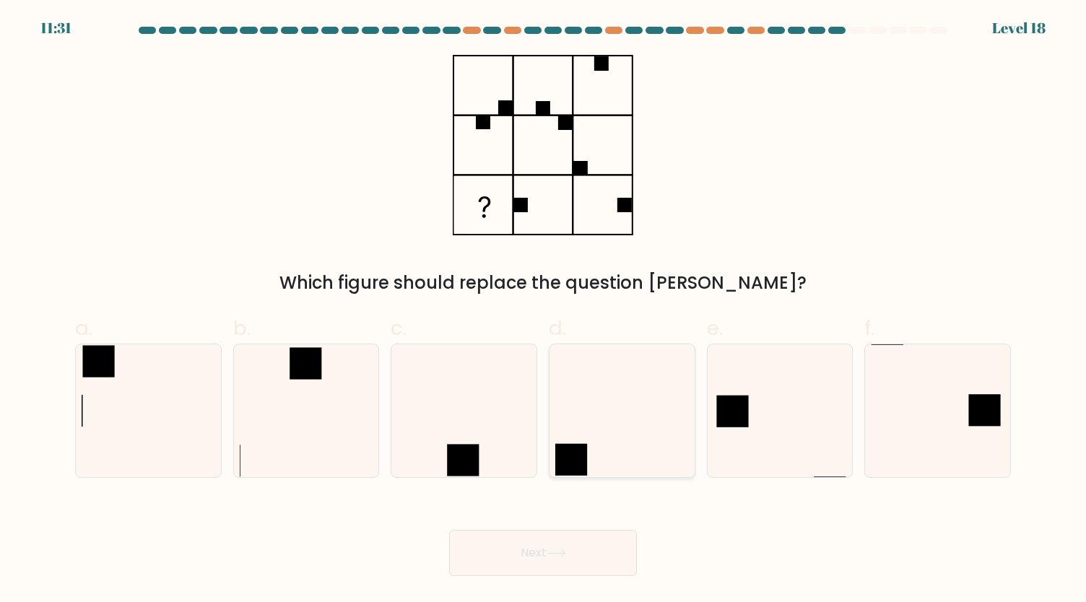
click at [595, 453] on icon at bounding box center [621, 410] width 133 height 133
click at [544, 311] on input "d." at bounding box center [543, 305] width 1 height 9
radio input "true"
click at [534, 554] on button "Next" at bounding box center [543, 553] width 188 height 46
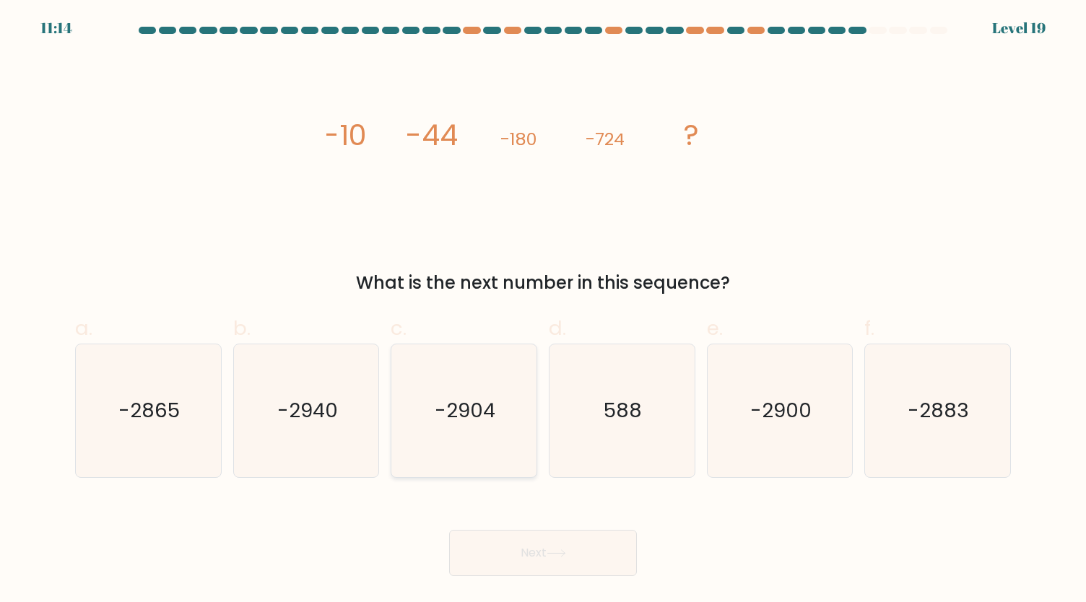
click at [487, 373] on icon "-2904" at bounding box center [463, 410] width 133 height 133
click at [543, 311] on input "c. -2904" at bounding box center [543, 305] width 1 height 9
radio input "true"
click at [175, 472] on icon "-2865" at bounding box center [148, 410] width 133 height 133
click at [543, 311] on input "a. -2865" at bounding box center [543, 305] width 1 height 9
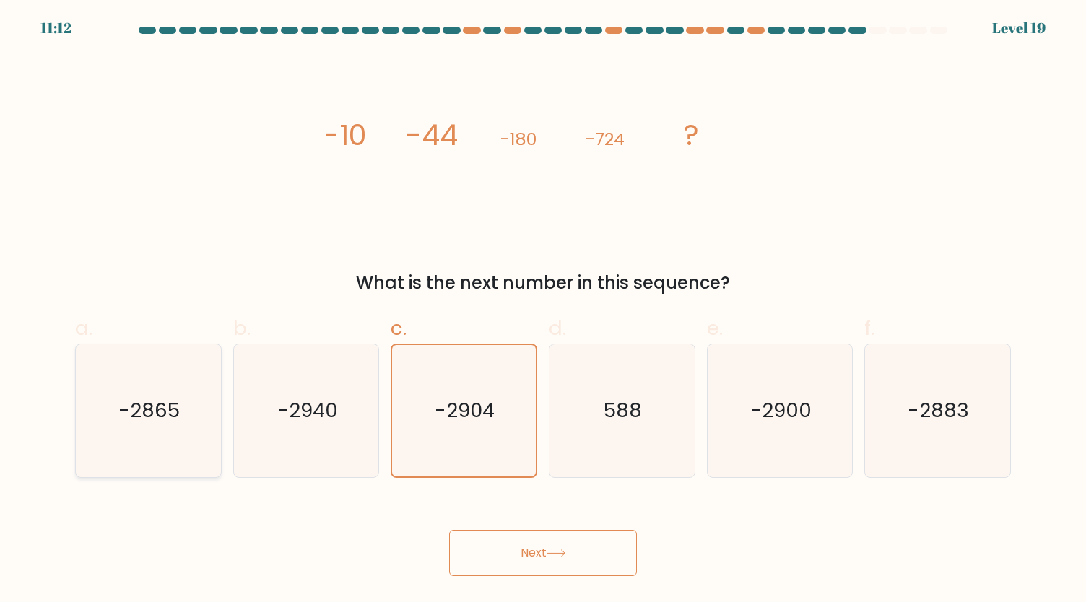
radio input "true"
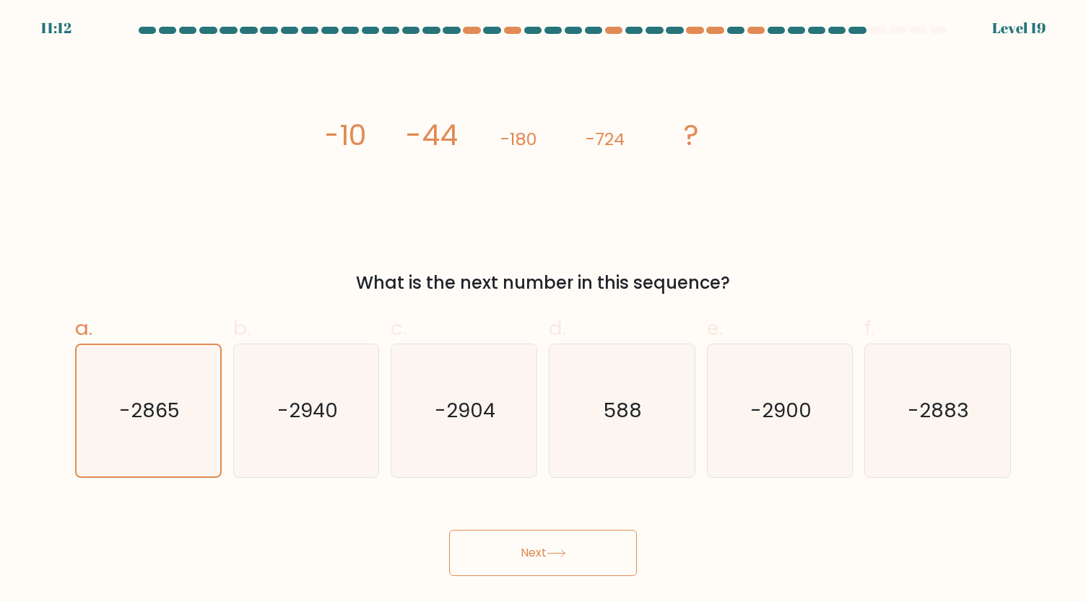
click at [535, 573] on button "Next" at bounding box center [543, 553] width 188 height 46
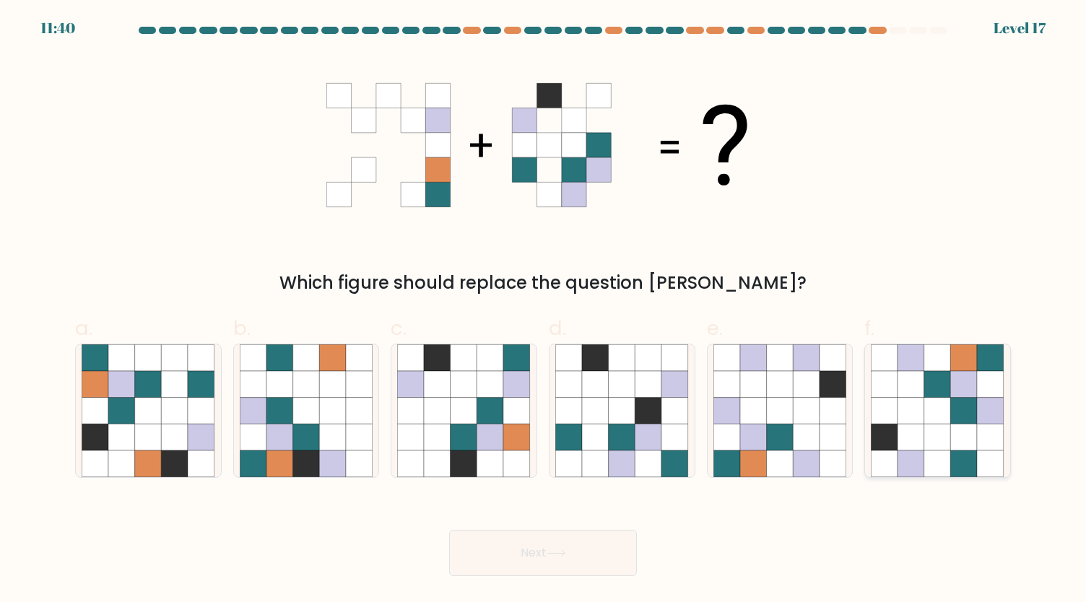
click at [922, 431] on icon at bounding box center [911, 437] width 27 height 27
click at [544, 311] on input "f." at bounding box center [543, 305] width 1 height 9
radio input "true"
click at [560, 557] on icon at bounding box center [556, 554] width 19 height 8
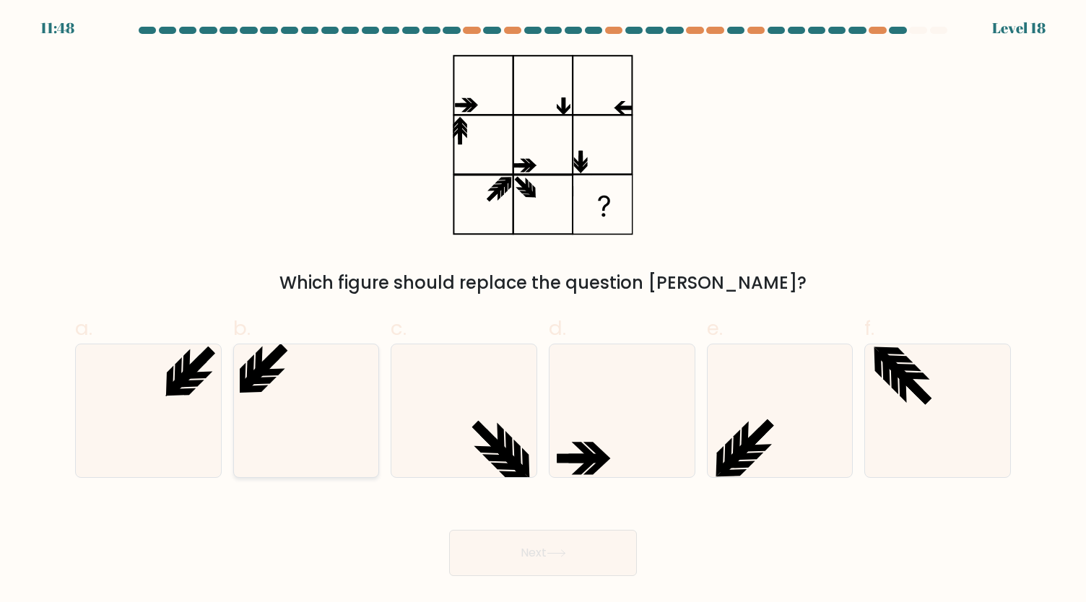
click at [263, 386] on icon at bounding box center [253, 388] width 31 height 7
click at [543, 311] on input "b." at bounding box center [543, 305] width 1 height 9
radio input "true"
click at [531, 558] on button "Next" at bounding box center [543, 553] width 188 height 46
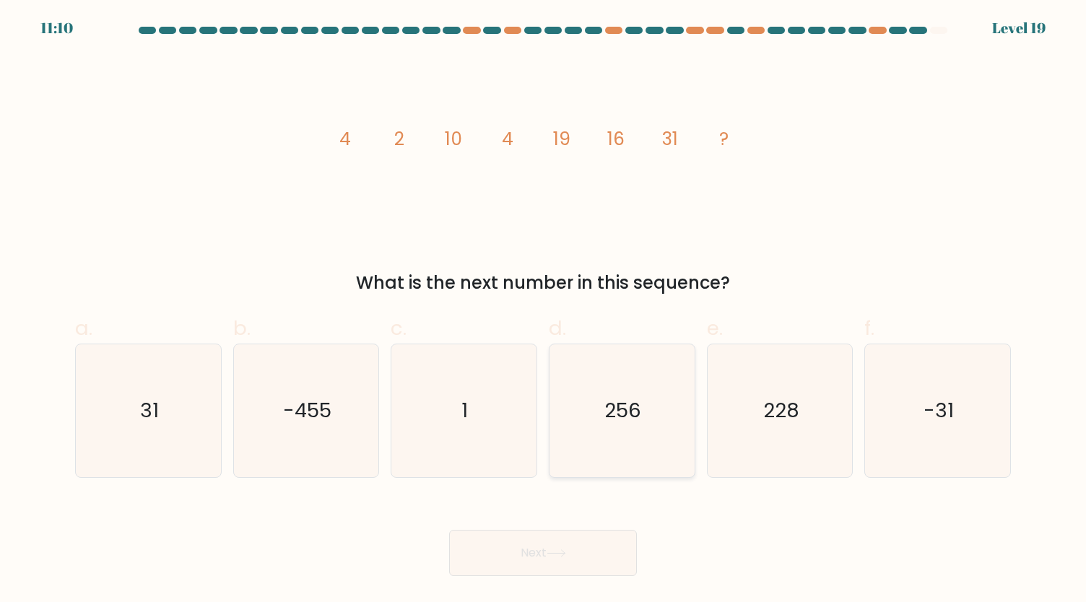
click at [666, 367] on icon "256" at bounding box center [621, 410] width 133 height 133
click at [544, 311] on input "d. 256" at bounding box center [543, 305] width 1 height 9
radio input "true"
click at [565, 559] on button "Next" at bounding box center [543, 553] width 188 height 46
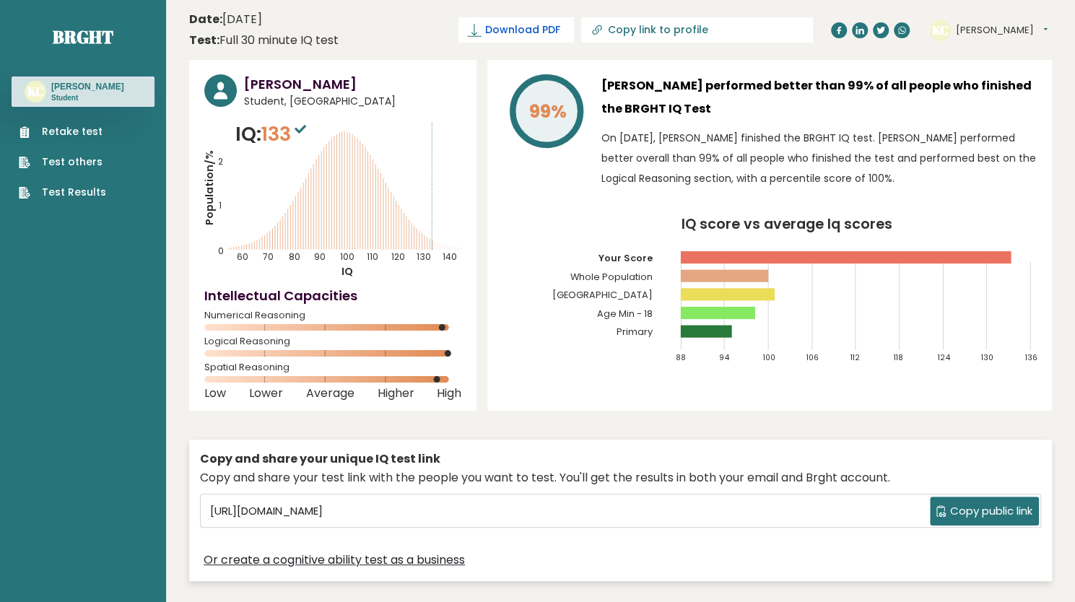
click at [560, 34] on span "Download PDF" at bounding box center [522, 29] width 75 height 15
click at [757, 24] on input "Copy link to profile" at bounding box center [705, 30] width 196 height 12
type input "https://brght.org/profile/kevin-chen-7/?utm_source=share&utm_medium=copy&utm_ca…"
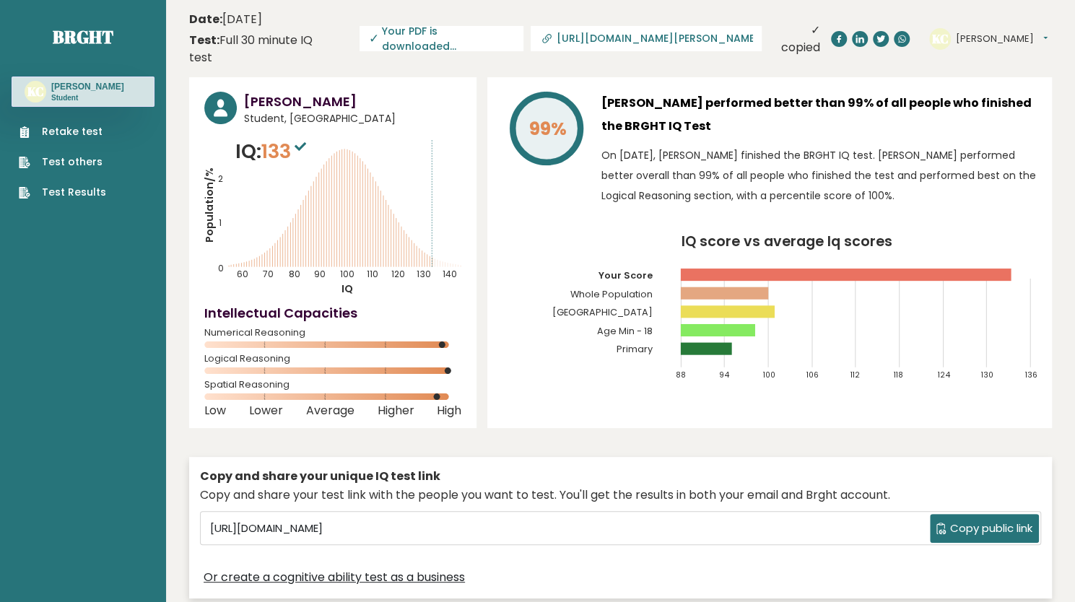
click at [521, 26] on span "✓ Your PDF is downloaded..." at bounding box center [442, 38] width 164 height 25
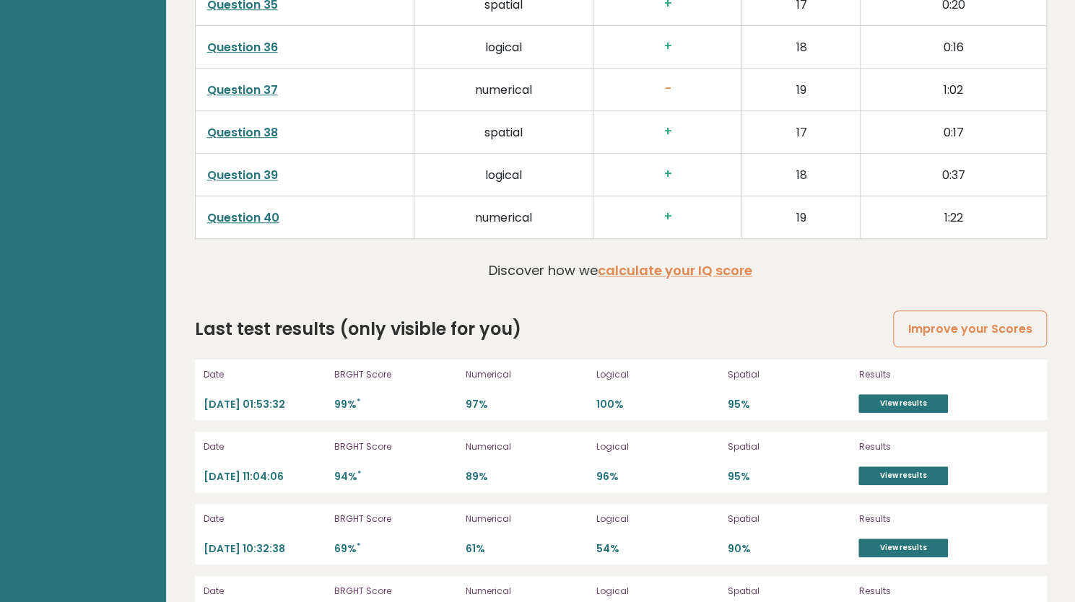
scroll to position [4025, 0]
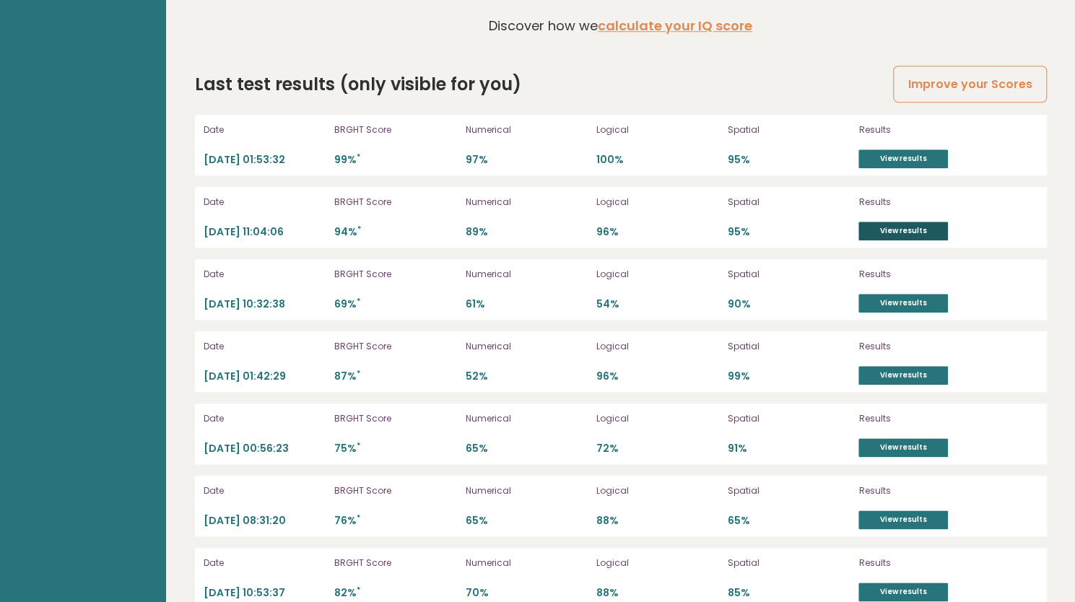
click at [891, 222] on link "View results" at bounding box center [904, 231] width 90 height 19
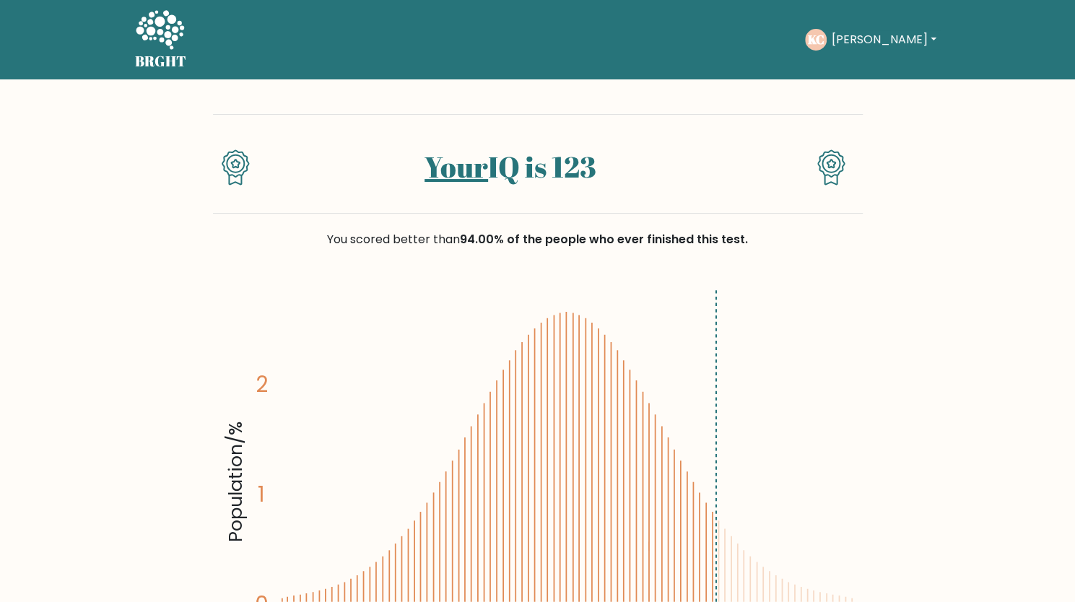
click at [168, 45] on icon at bounding box center [160, 29] width 48 height 39
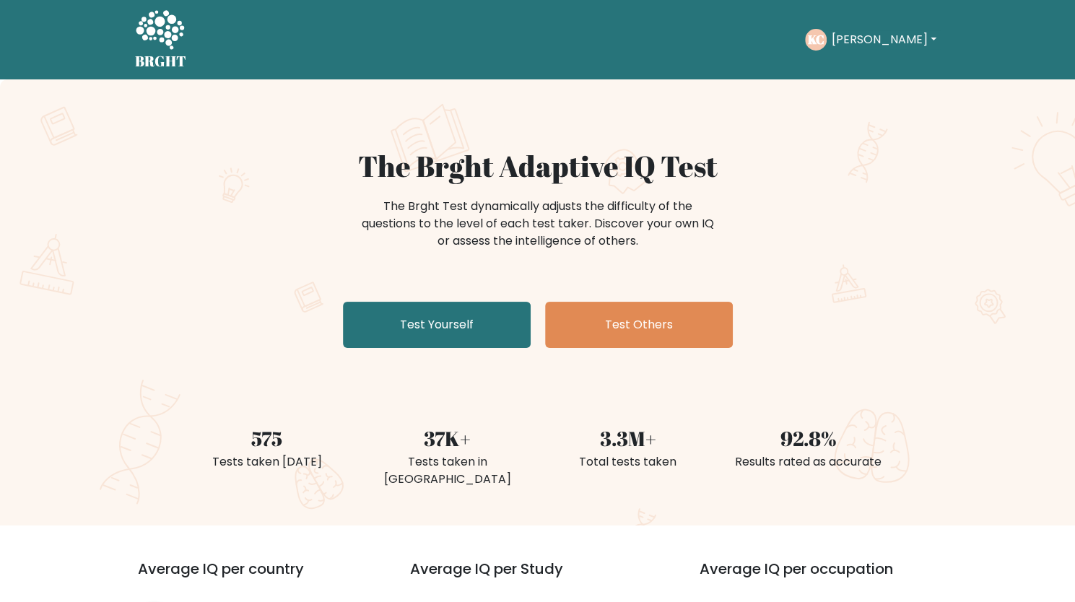
click at [873, 44] on button "[PERSON_NAME]" at bounding box center [883, 39] width 113 height 19
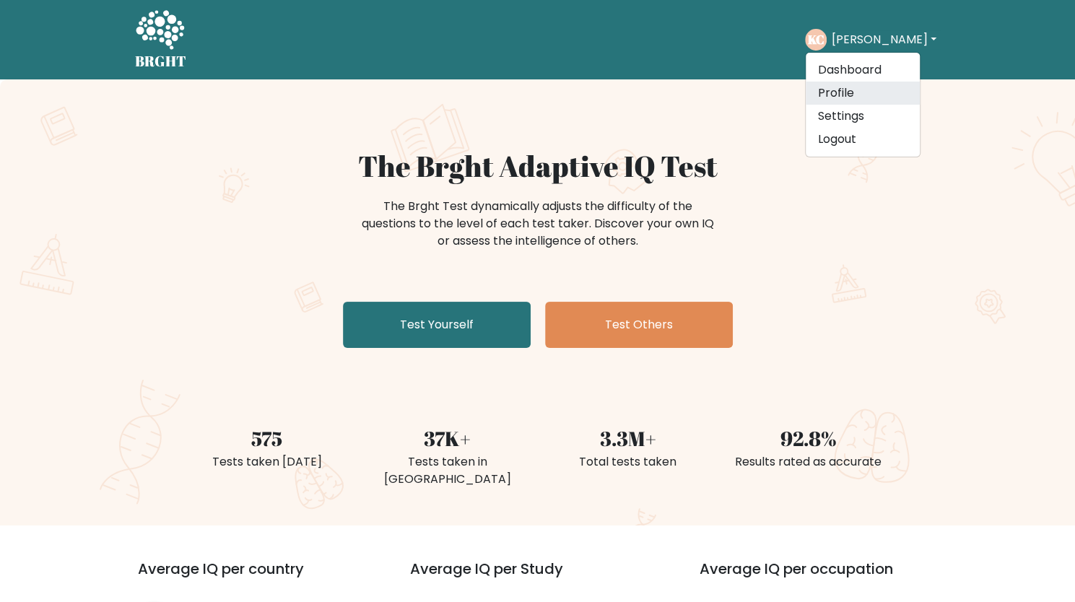
click at [849, 95] on link "Profile" at bounding box center [863, 93] width 114 height 23
